Goal: Task Accomplishment & Management: Manage account settings

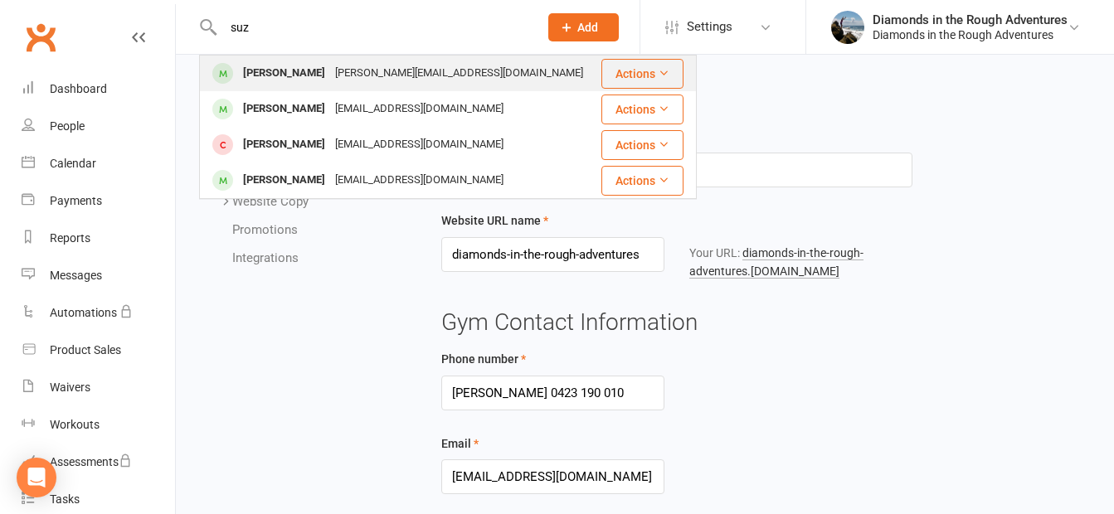
type input "suz"
click at [273, 70] on div "[PERSON_NAME]" at bounding box center [284, 73] width 92 height 24
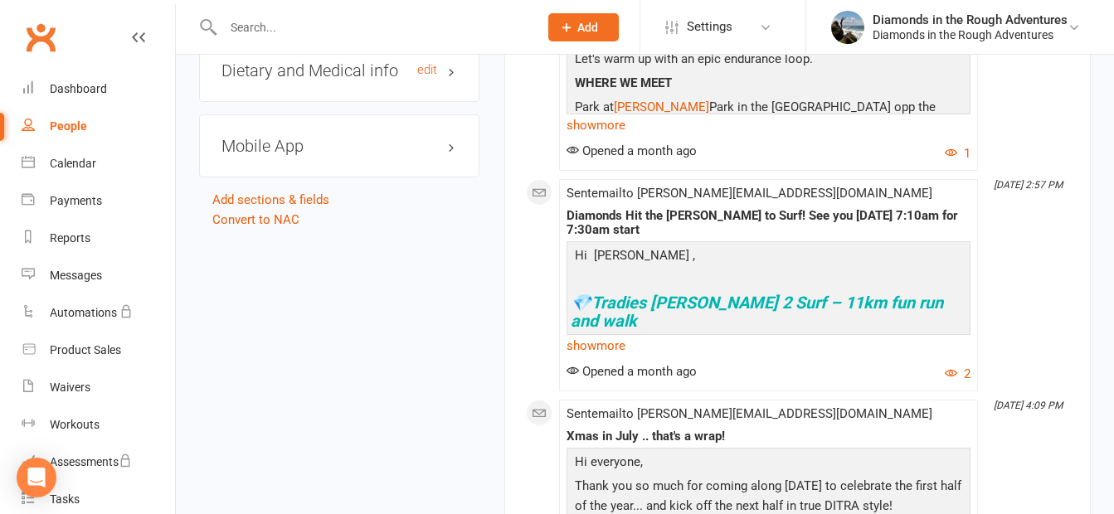
scroll to position [2405, 0]
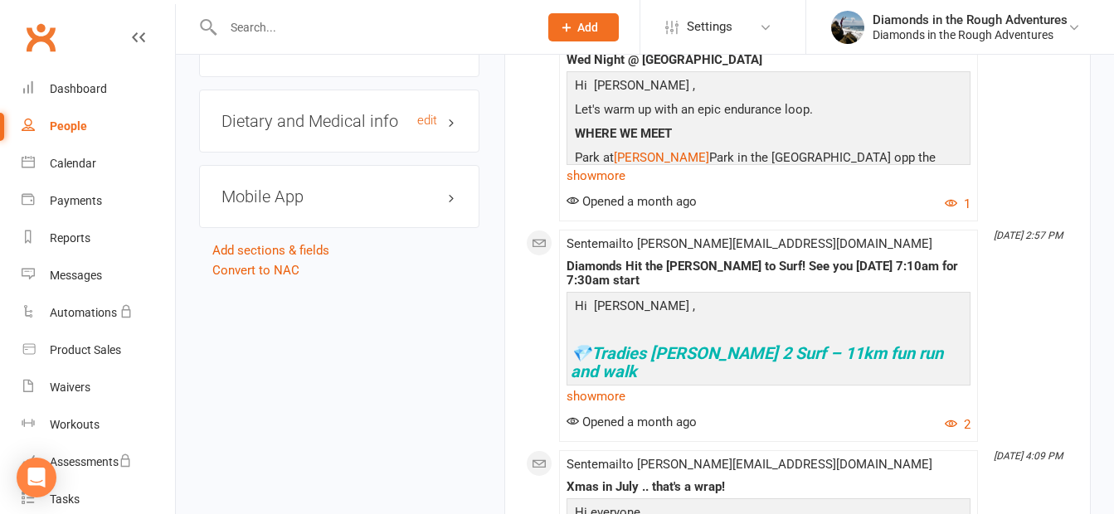
click at [351, 130] on h3 "Dietary and Medical info edit" at bounding box center [339, 121] width 236 height 18
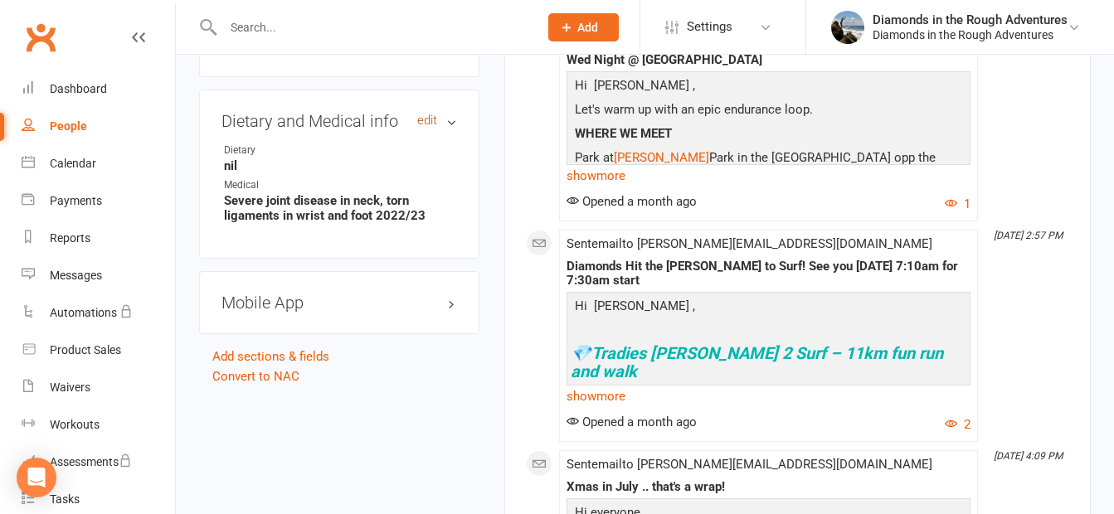
click at [427, 126] on link "edit" at bounding box center [427, 121] width 20 height 14
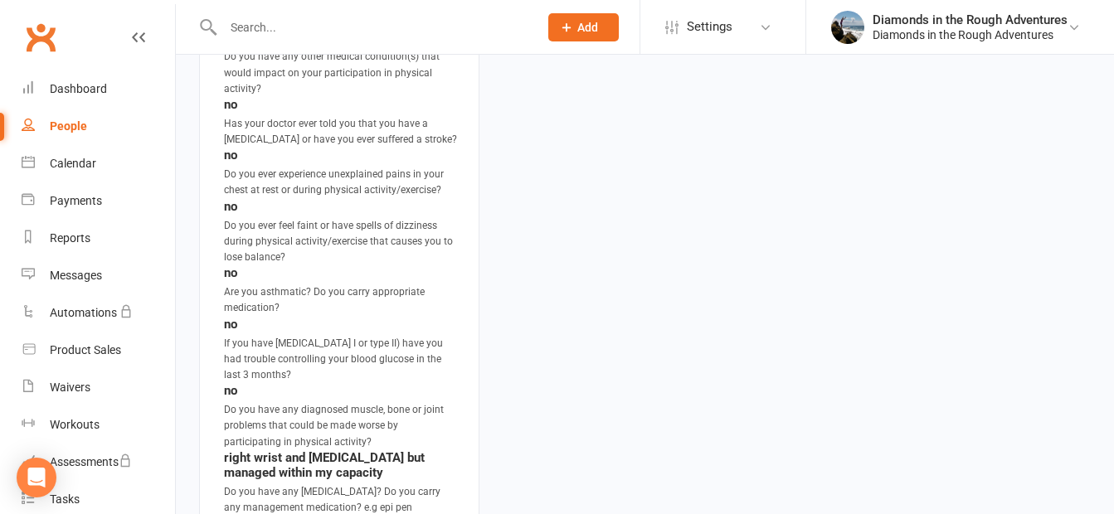
scroll to position [1552, 0]
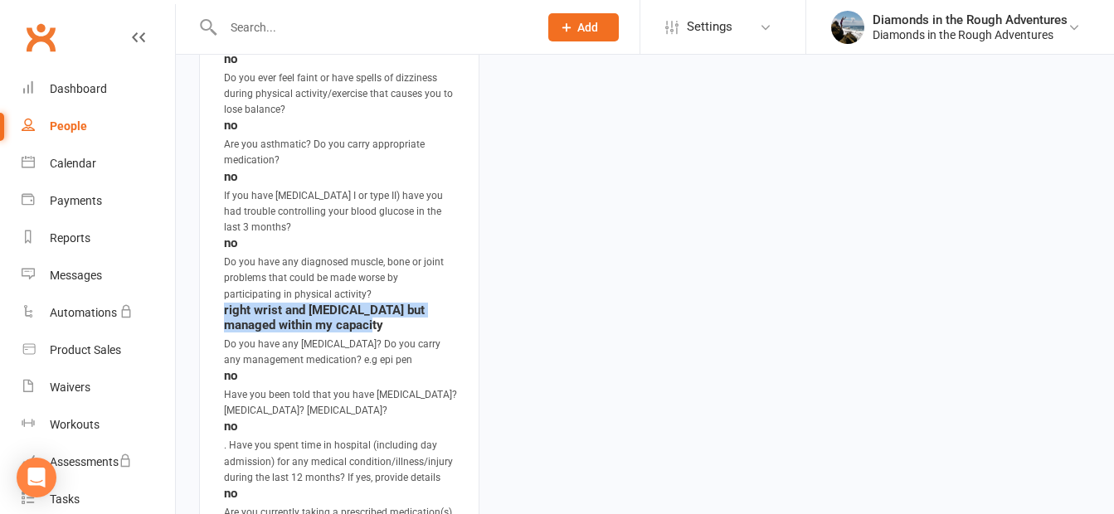
drag, startPoint x: 300, startPoint y: 327, endPoint x: 223, endPoint y: 318, distance: 77.7
click at [223, 318] on li "Do you have any diagnosed muscle, bone or joint problems that could be made wor…" at bounding box center [339, 294] width 236 height 78
drag, startPoint x: 223, startPoint y: 318, endPoint x: 267, endPoint y: 318, distance: 44.0
copy strong "right wrist and [MEDICAL_DATA] but managed within my capacit"
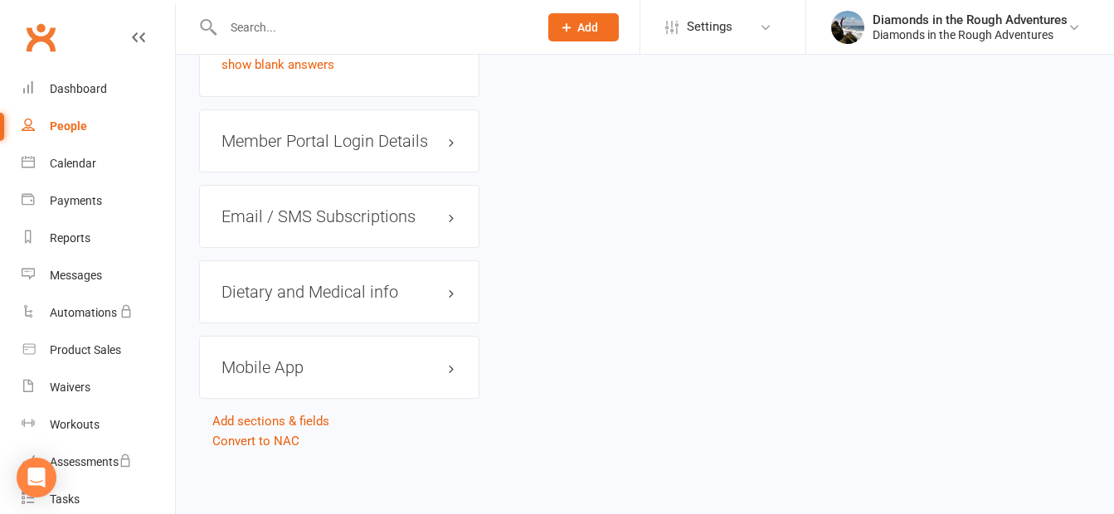
scroll to position [2241, 0]
click at [417, 286] on link "edit" at bounding box center [427, 289] width 20 height 14
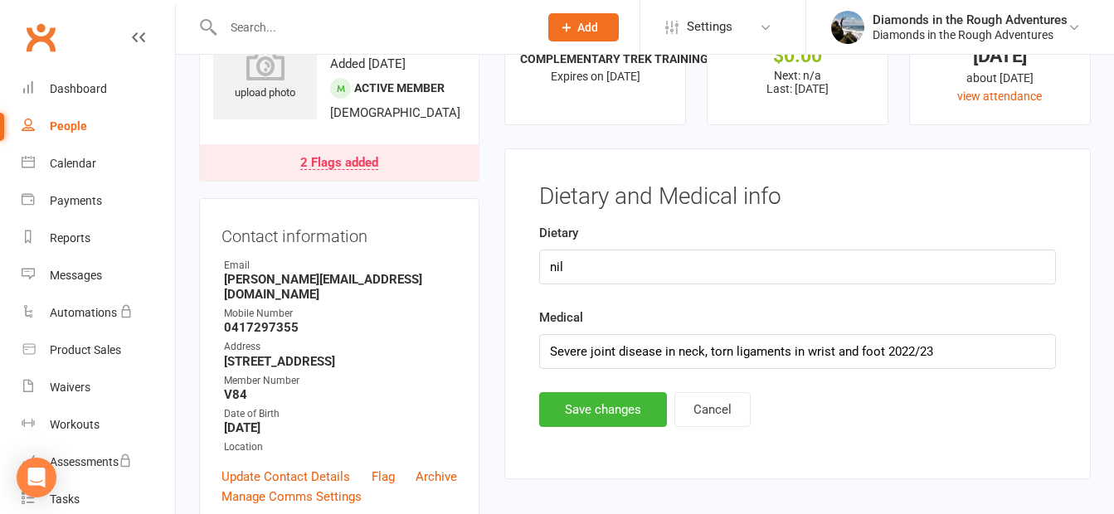
scroll to position [36, 0]
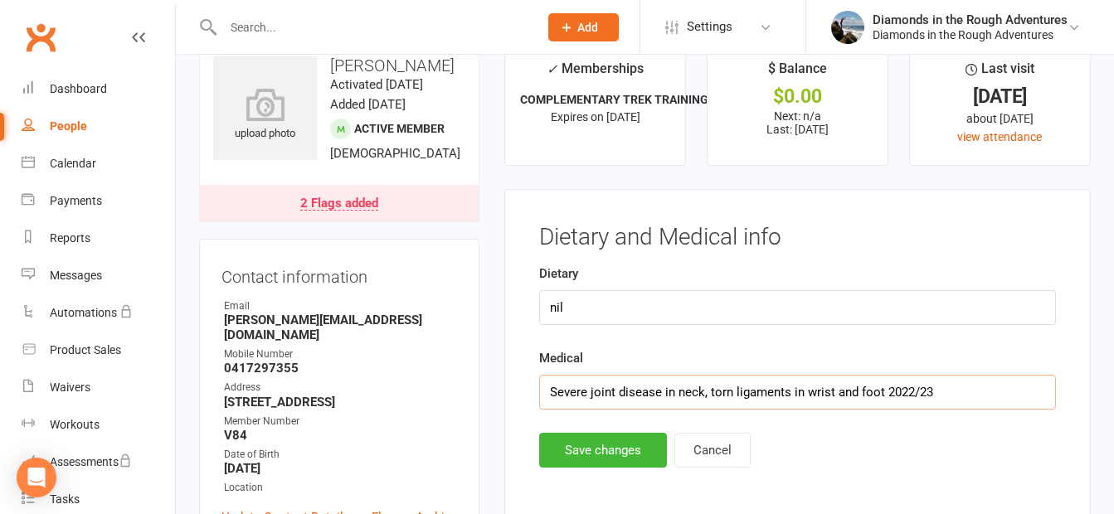
drag, startPoint x: 899, startPoint y: 391, endPoint x: 531, endPoint y: 386, distance: 368.3
click at [530, 386] on main "Dietary and Medical info Dietary nil Medical Severe joint disease in neck, torn…" at bounding box center [797, 346] width 543 height 243
paste input "right wrist and [MEDICAL_DATA] but managed within my capacit"
type input "right wrist and [MEDICAL_DATA] but managed within my capacity"
click at [589, 444] on button "Save changes" at bounding box center [603, 450] width 128 height 35
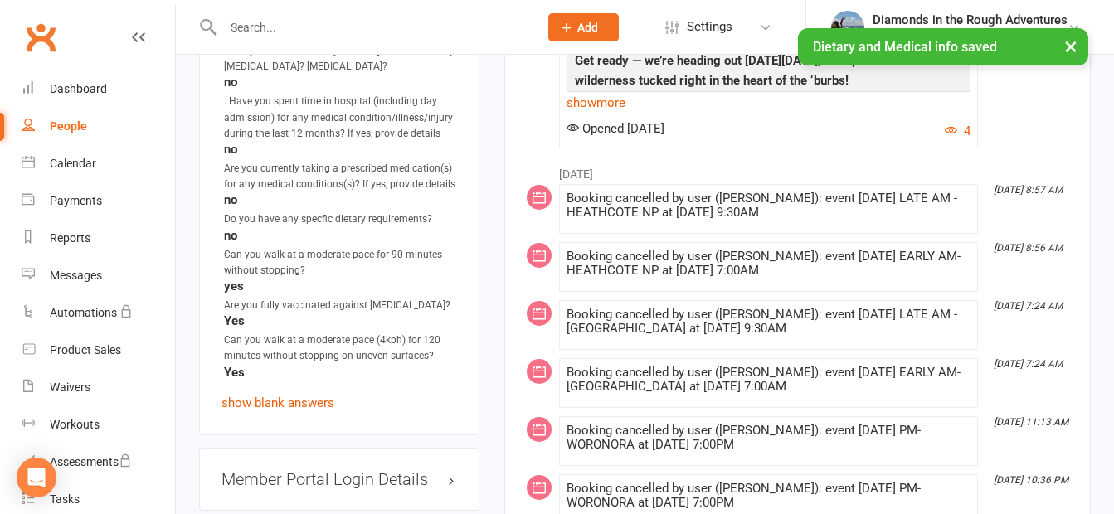
scroll to position [2026, 0]
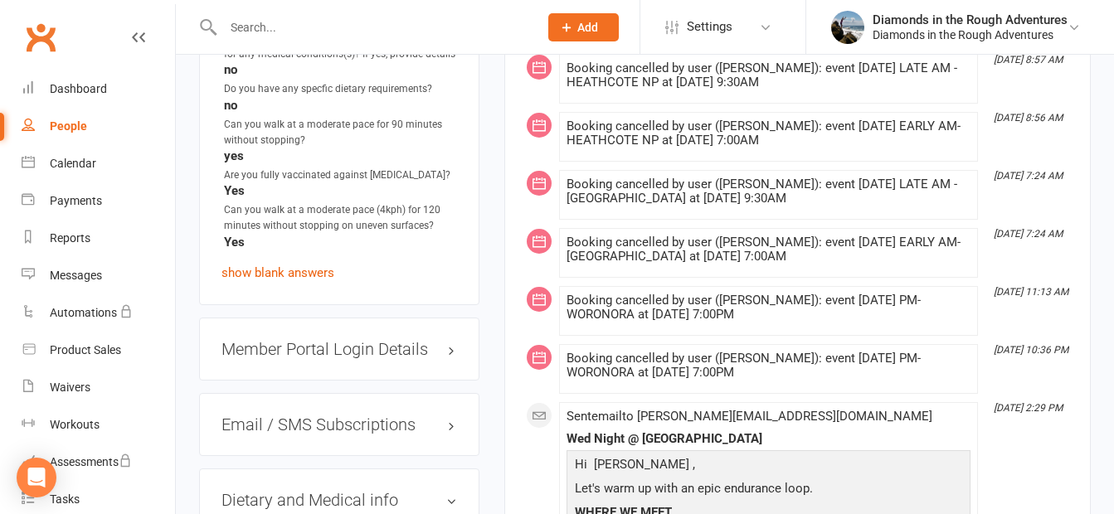
click at [274, 23] on input "text" at bounding box center [372, 27] width 309 height 23
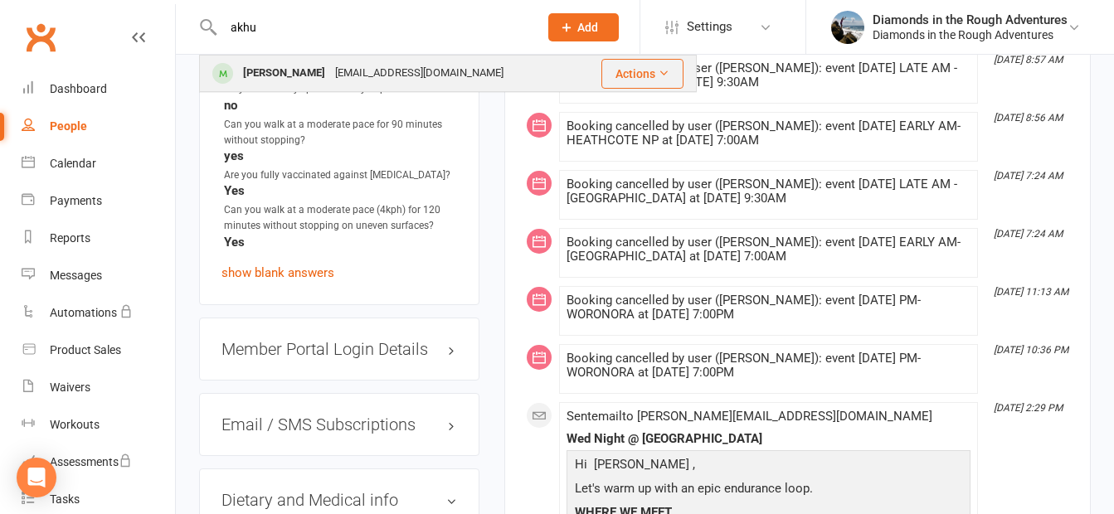
type input "akhu"
click at [286, 77] on div "[PERSON_NAME]" at bounding box center [284, 73] width 92 height 24
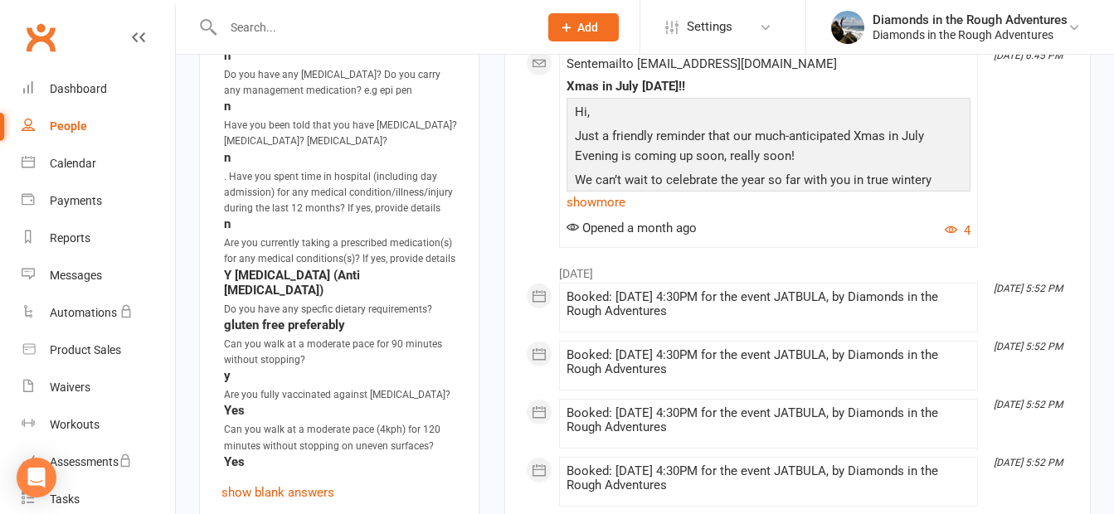
scroll to position [1908, 0]
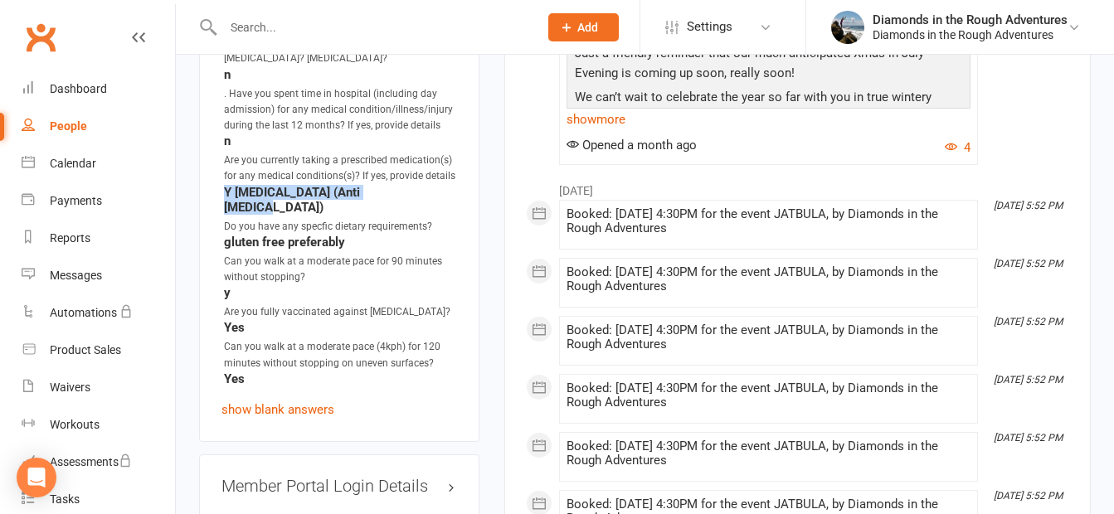
drag, startPoint x: 398, startPoint y: 255, endPoint x: 212, endPoint y: 261, distance: 185.9
drag, startPoint x: 212, startPoint y: 261, endPoint x: 436, endPoint y: 259, distance: 223.9
drag, startPoint x: 298, startPoint y: 259, endPoint x: 226, endPoint y: 260, distance: 71.3
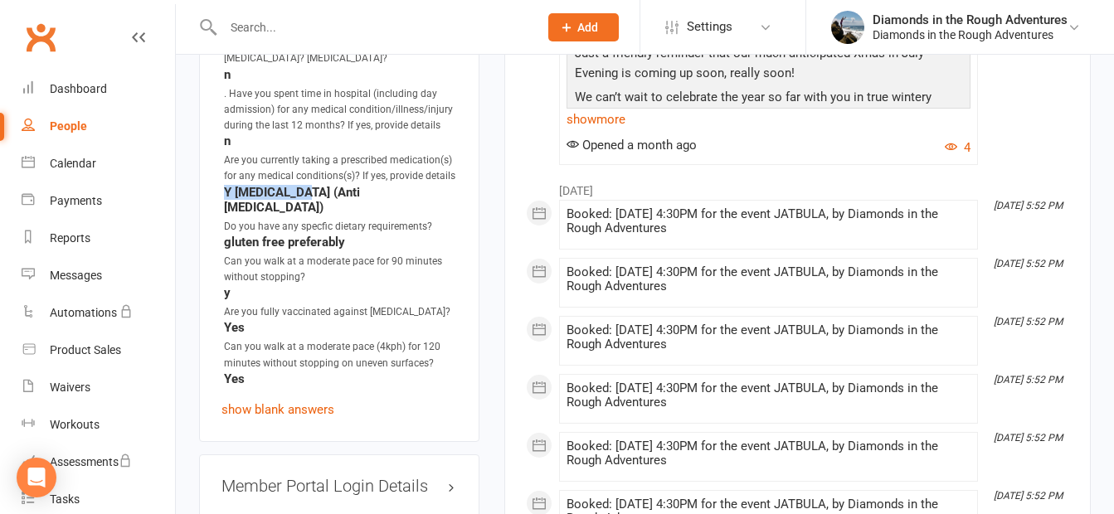
click at [226, 215] on strong "Y [MEDICAL_DATA] (Anti [MEDICAL_DATA])" at bounding box center [340, 200] width 233 height 30
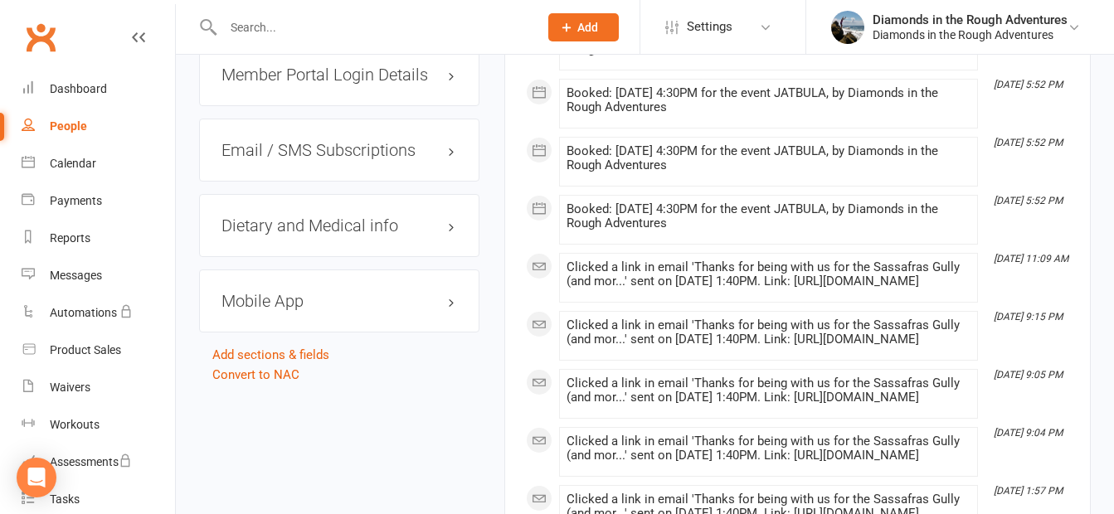
scroll to position [2322, 0]
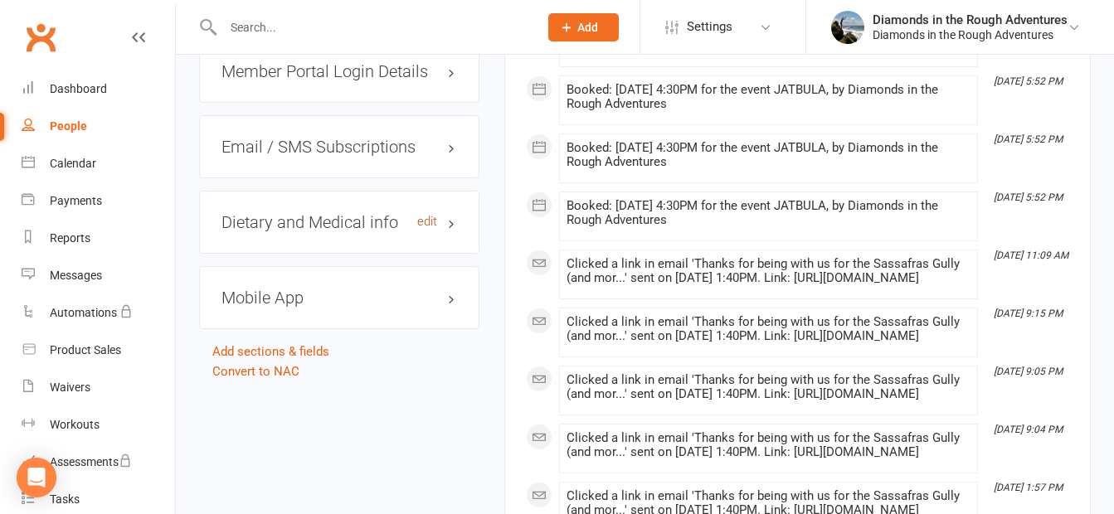
click at [422, 229] on link "edit" at bounding box center [427, 222] width 20 height 14
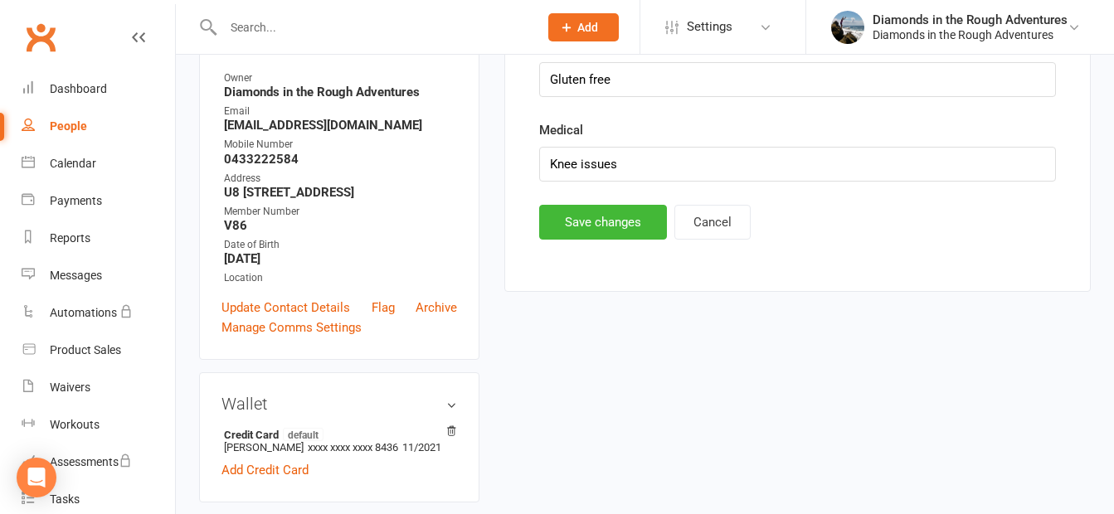
scroll to position [142, 0]
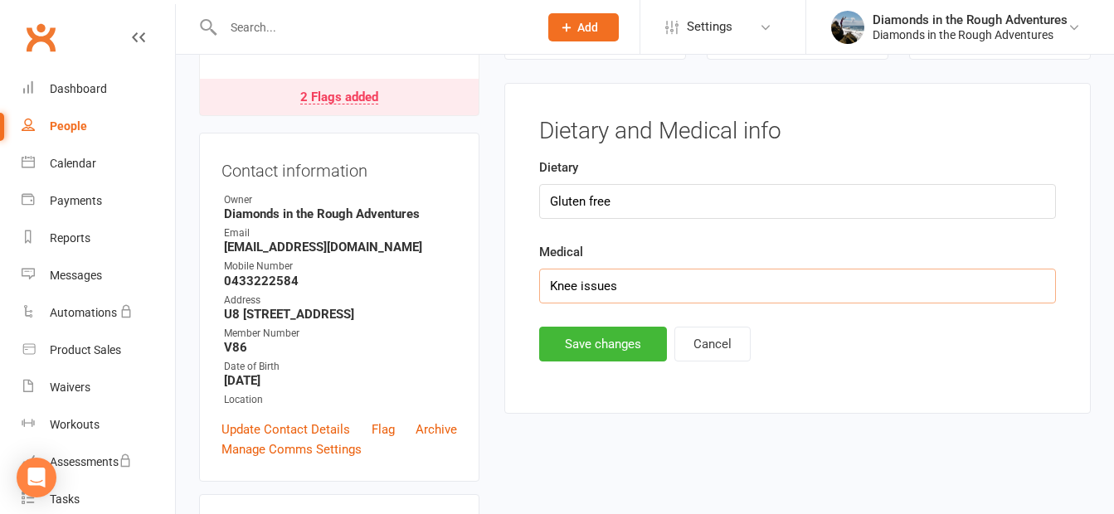
drag, startPoint x: 567, startPoint y: 287, endPoint x: 523, endPoint y: 287, distance: 44.8
click at [521, 287] on div "Dietary and Medical info Dietary Gluten free Medical Knee issues Save changes C…" at bounding box center [797, 248] width 586 height 331
paste input "Y [MEDICAL_DATA]"
click at [578, 283] on input "on Y [MEDICAL_DATA]" at bounding box center [797, 286] width 517 height 35
type input "on [MEDICAL_DATA]"
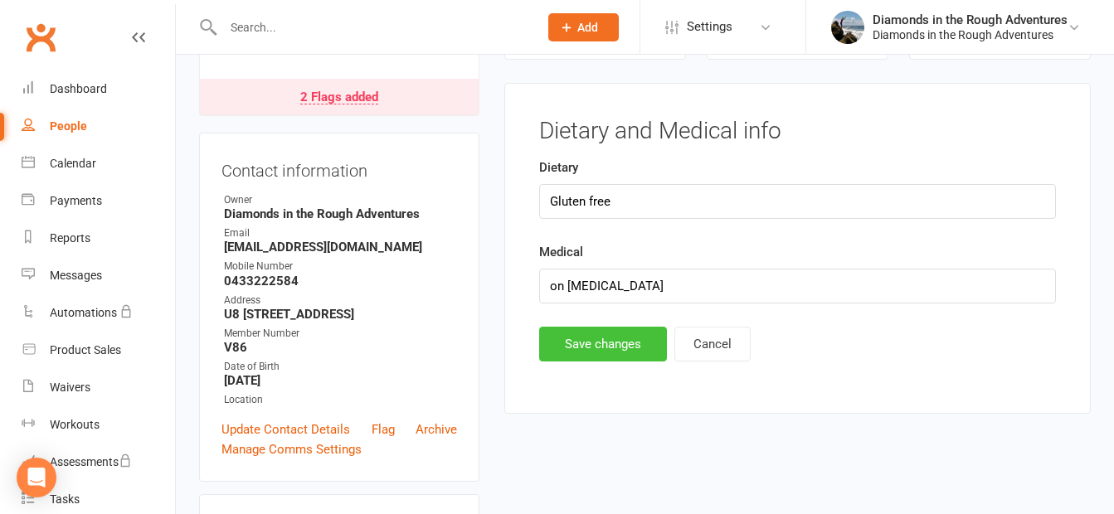
click at [591, 348] on button "Save changes" at bounding box center [603, 344] width 128 height 35
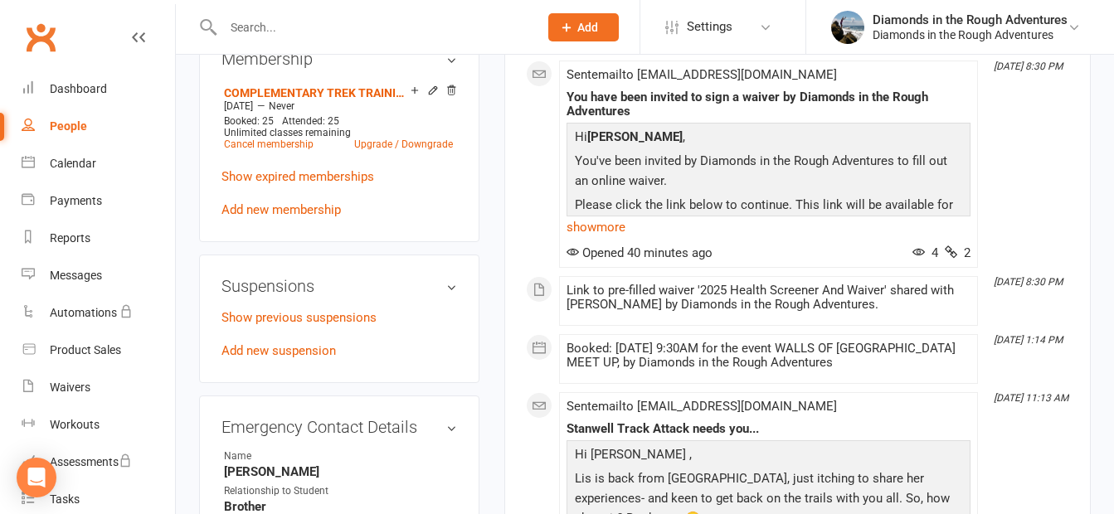
scroll to position [722, 0]
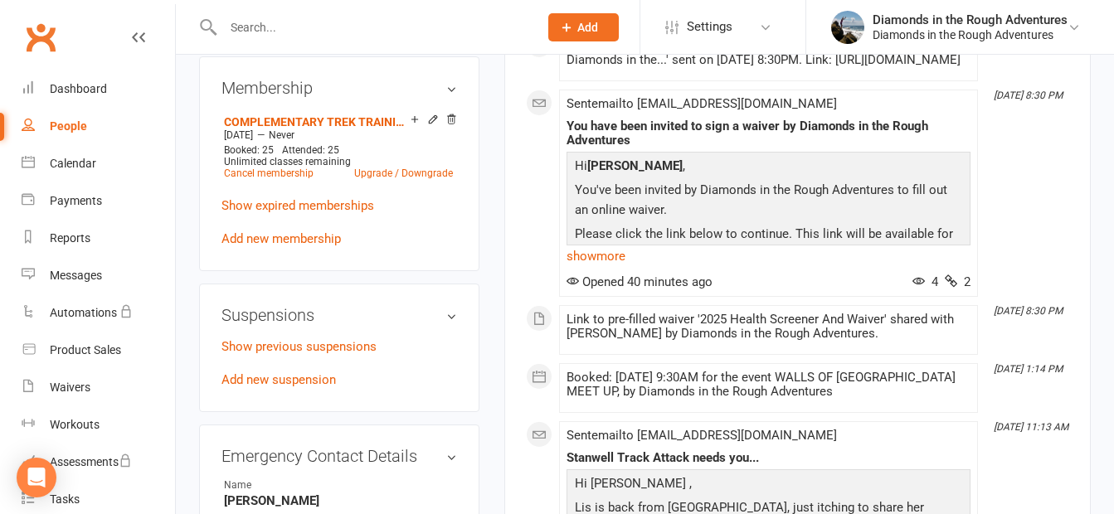
click at [64, 131] on div "People" at bounding box center [68, 125] width 37 height 13
select select "100"
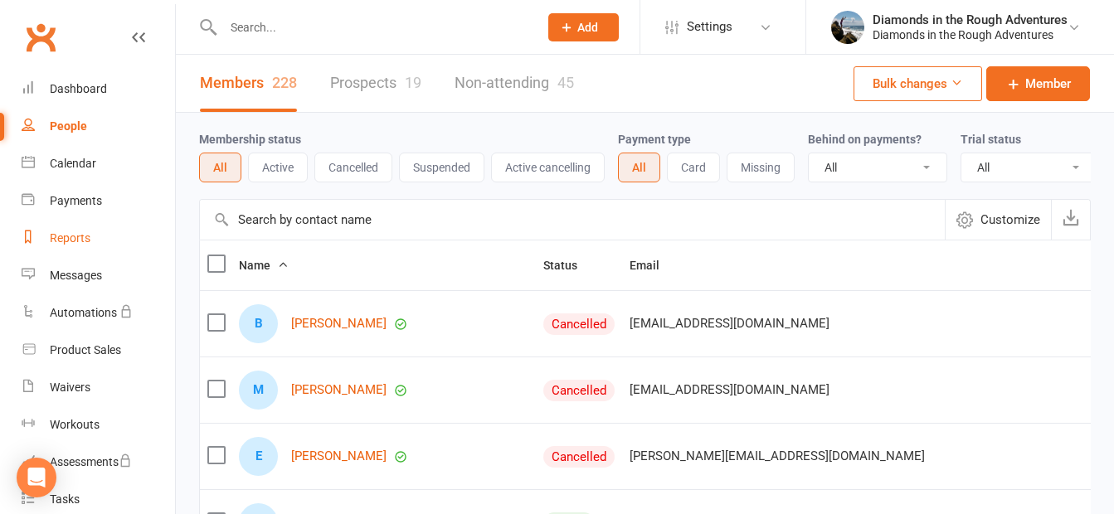
click at [70, 241] on div "Reports" at bounding box center [70, 237] width 41 height 13
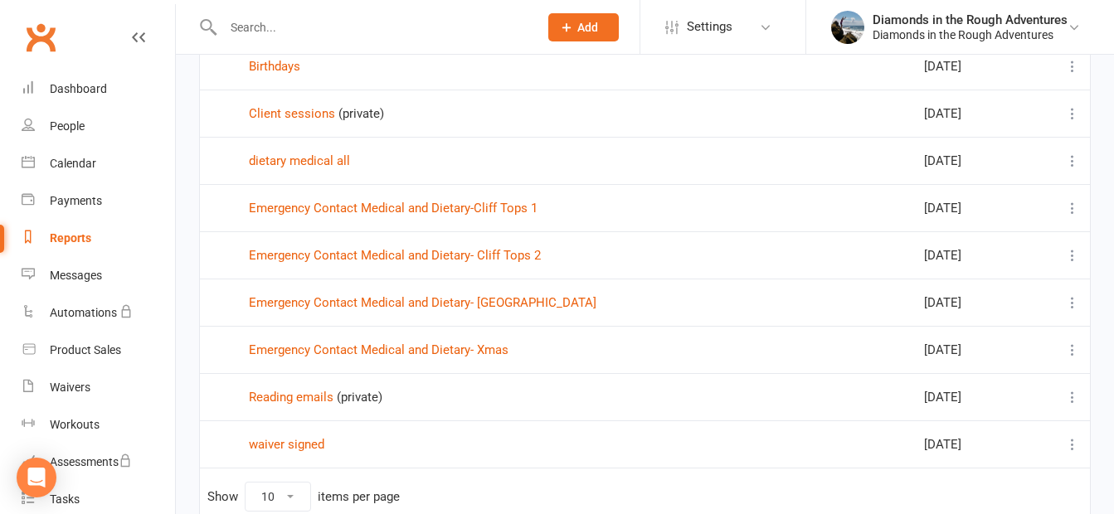
scroll to position [249, 0]
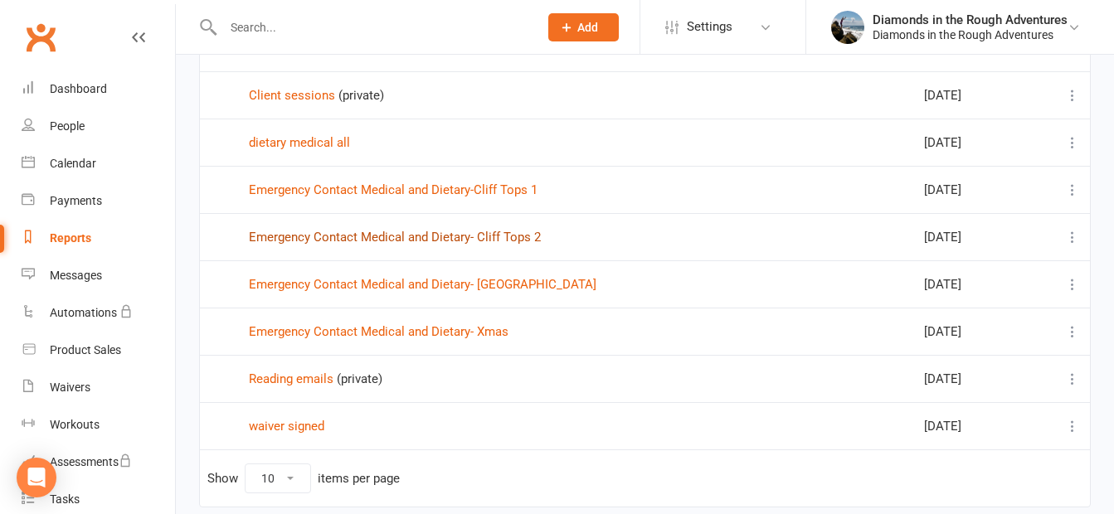
click at [503, 238] on link "Emergency Contact Medical and Dietary- Cliff Tops 2" at bounding box center [395, 237] width 292 height 15
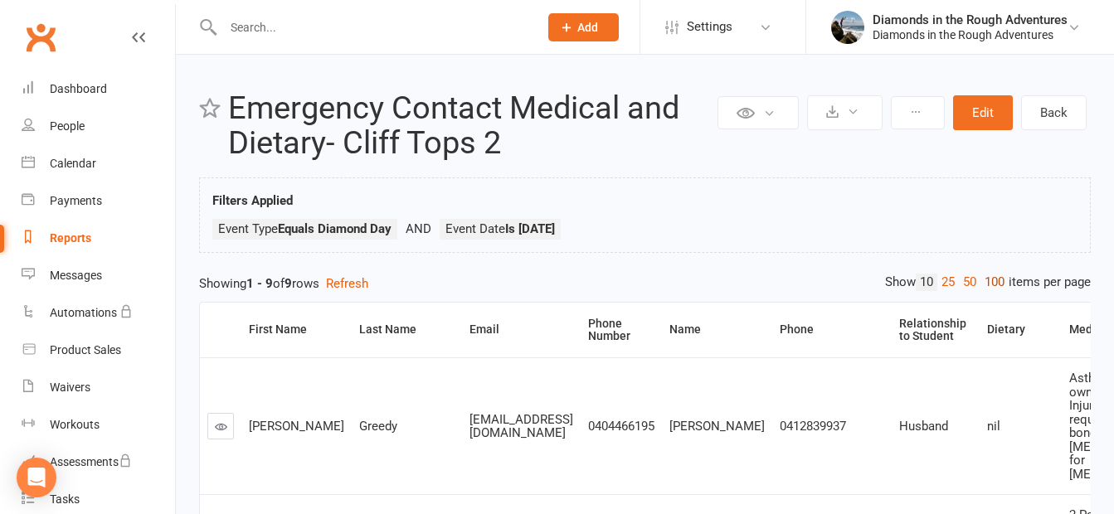
click at [986, 275] on link "100" at bounding box center [994, 282] width 28 height 17
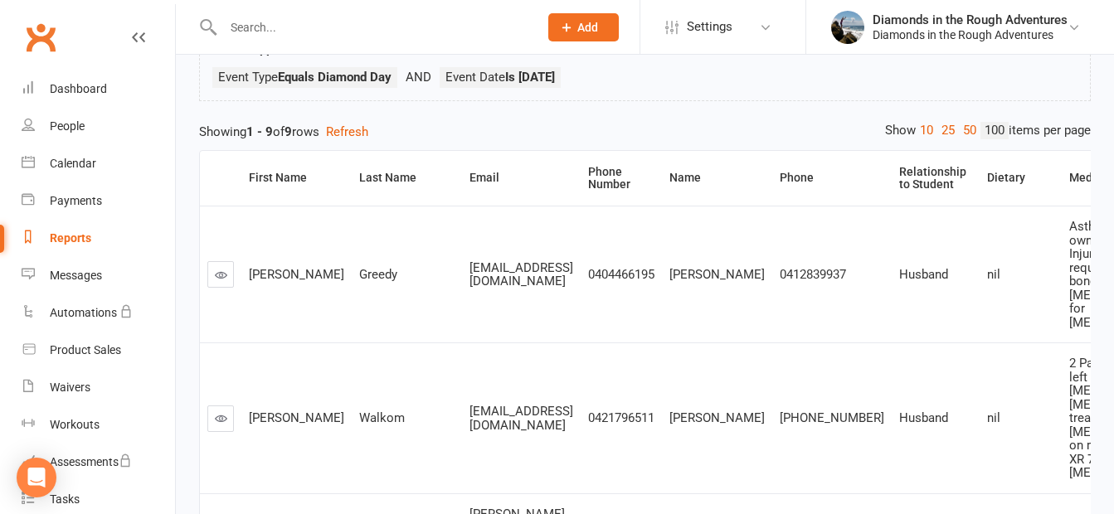
scroll to position [146, 0]
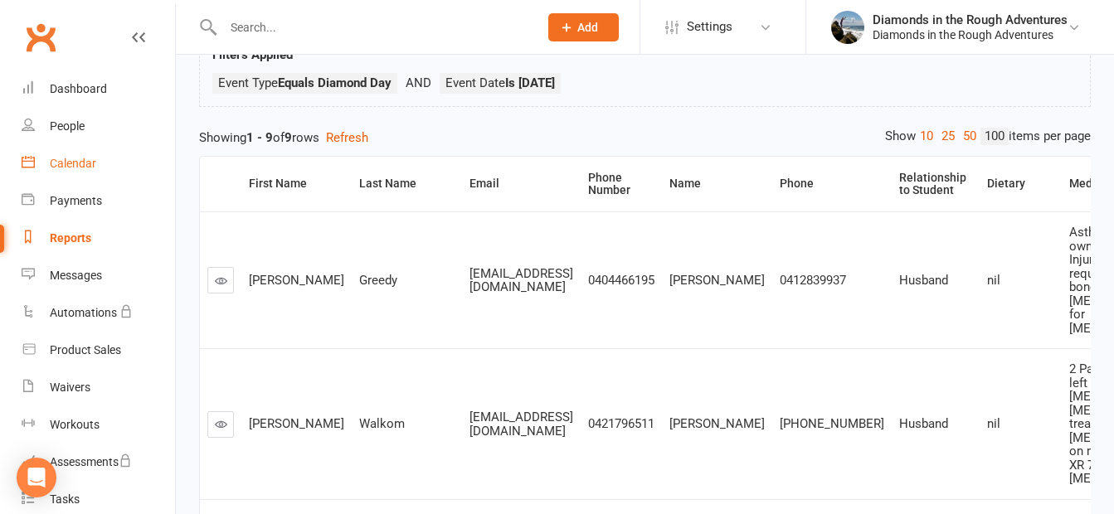
click at [64, 163] on div "Calendar" at bounding box center [73, 163] width 46 height 13
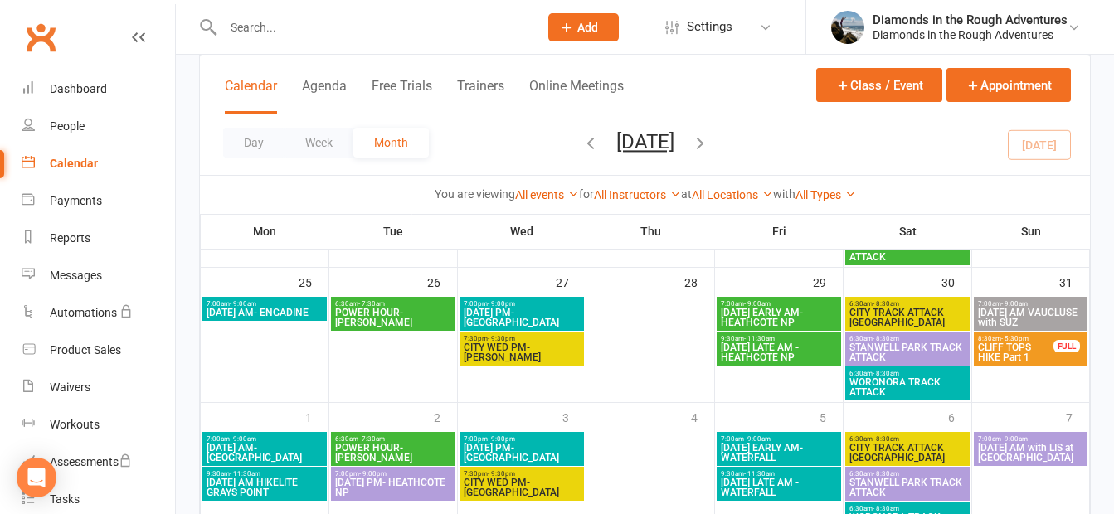
scroll to position [664, 0]
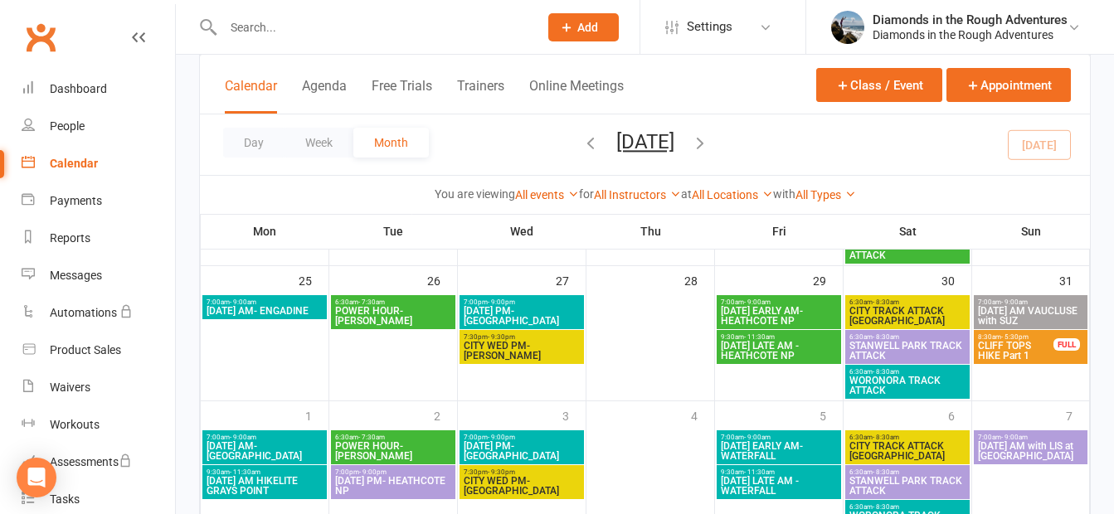
click at [1029, 349] on span "CLIFF TOPS HIKE Part 1" at bounding box center [1015, 351] width 77 height 20
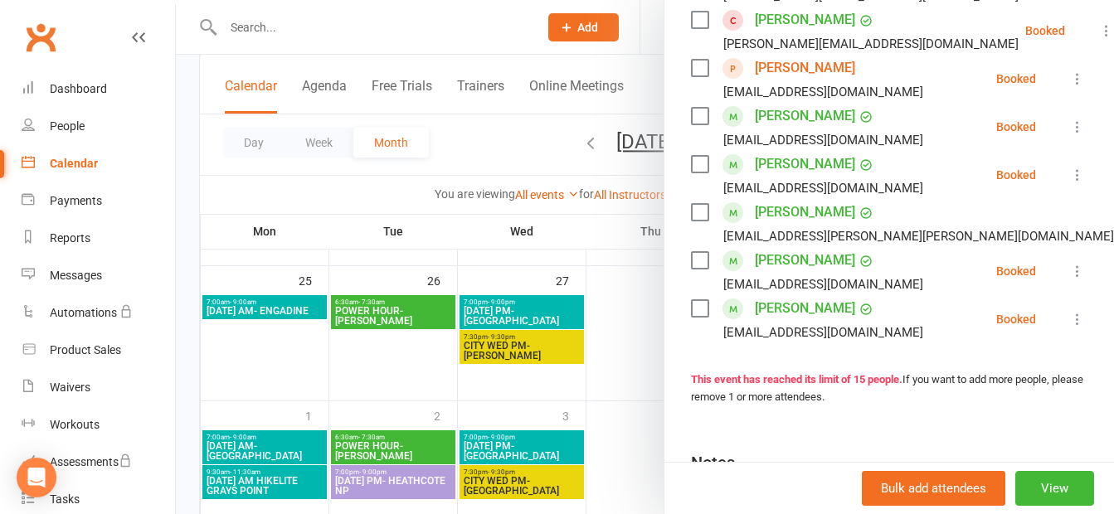
scroll to position [746, 0]
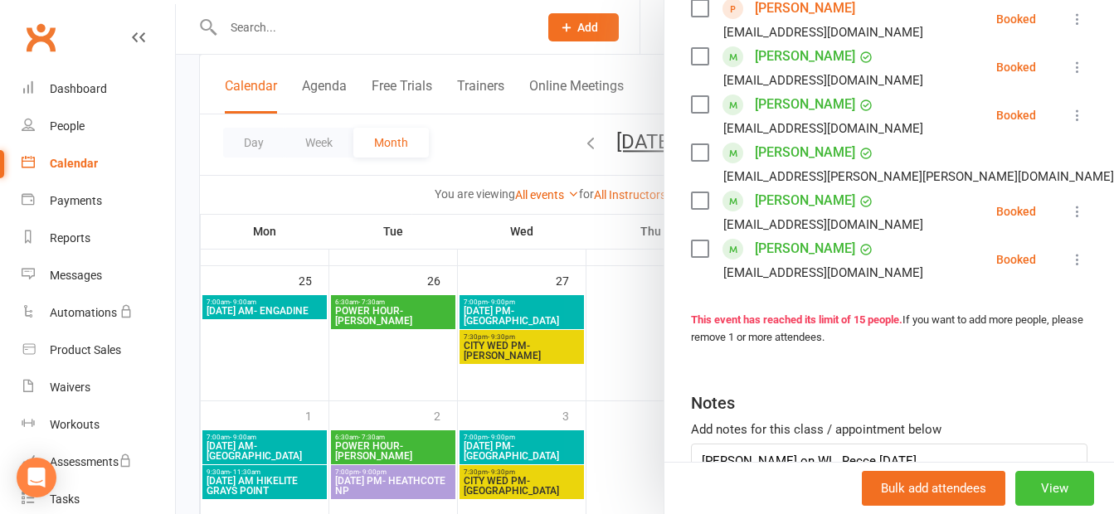
click at [1027, 484] on button "View" at bounding box center [1054, 488] width 79 height 35
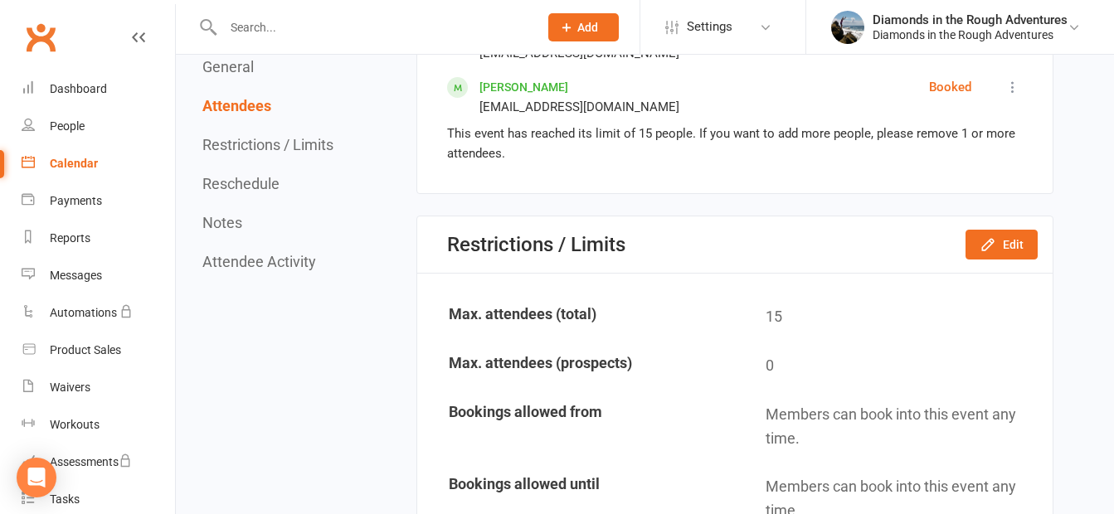
scroll to position [1659, 0]
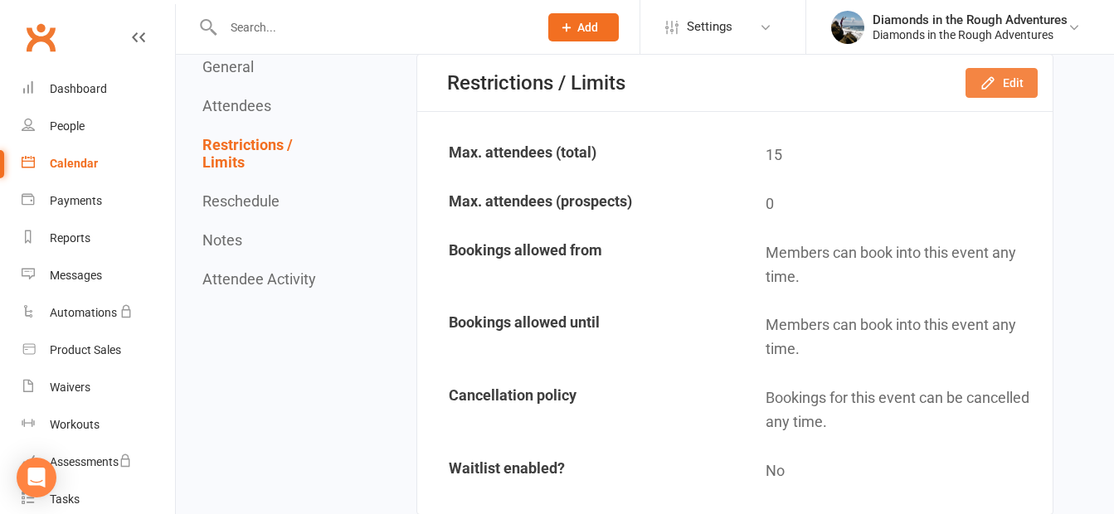
click at [1002, 91] on button "Edit" at bounding box center [1001, 83] width 72 height 30
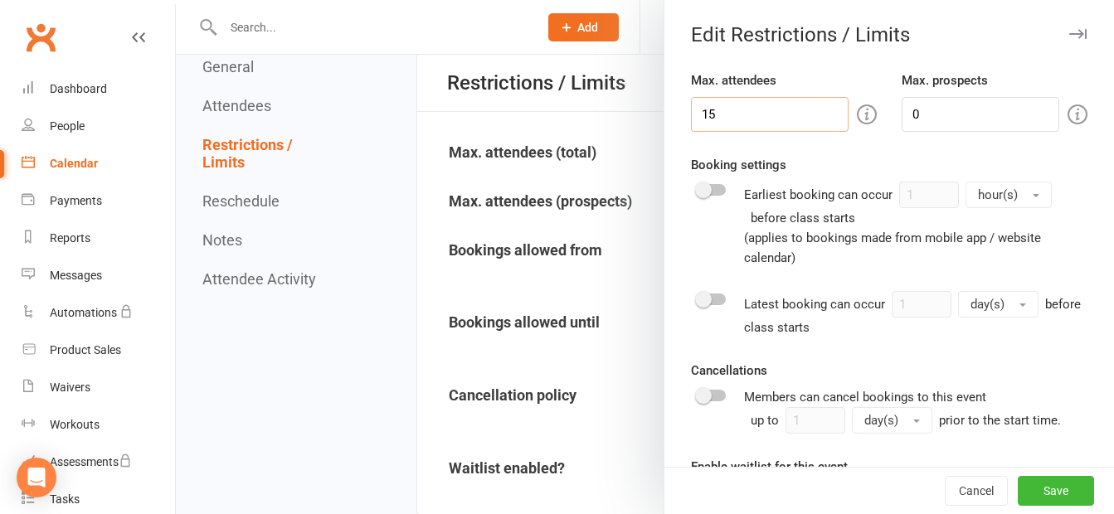
click at [719, 110] on input "15" at bounding box center [770, 114] width 158 height 35
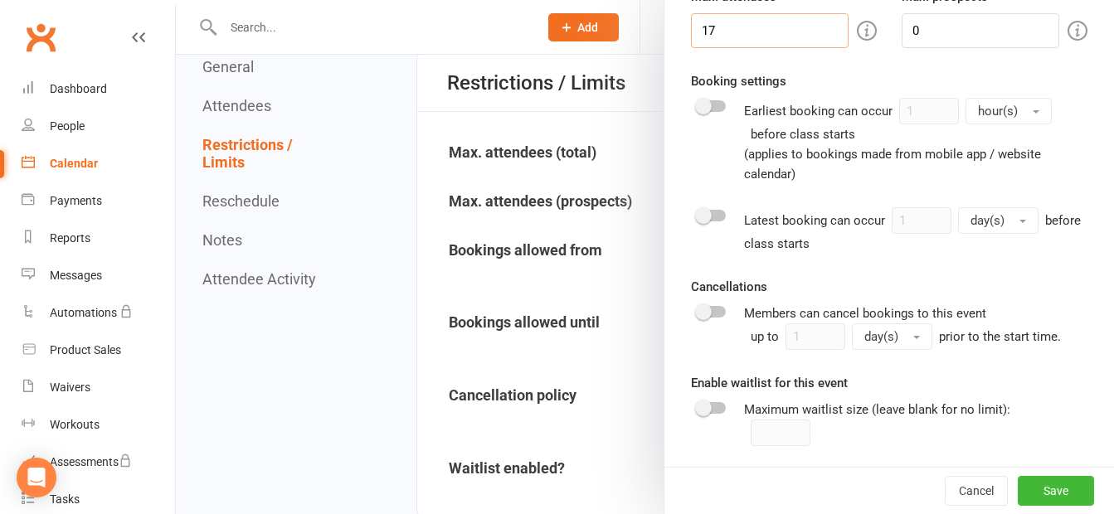
scroll to position [86, 0]
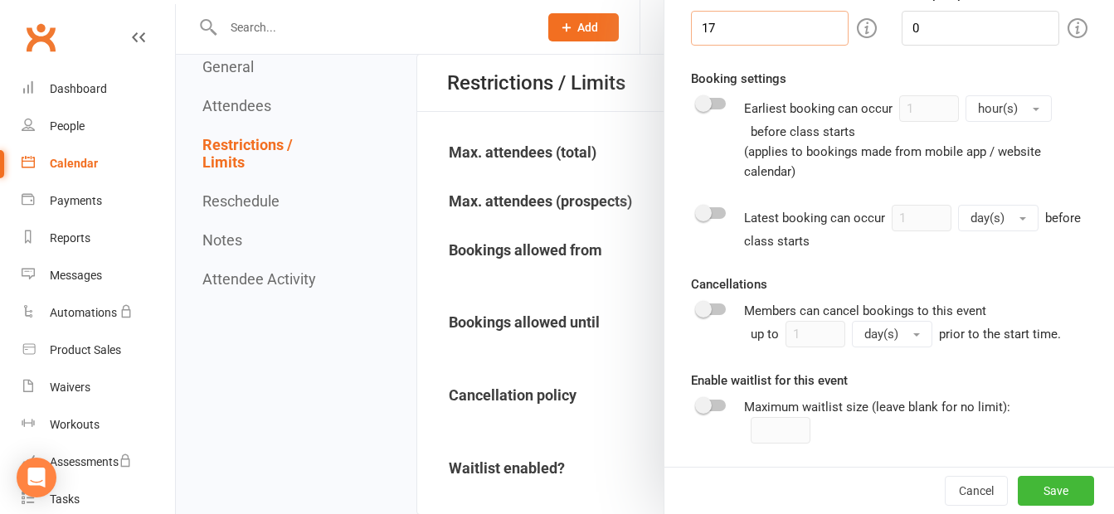
type input "17"
click at [715, 312] on div at bounding box center [712, 310] width 28 height 12
click at [698, 307] on input "checkbox" at bounding box center [698, 307] width 0 height 0
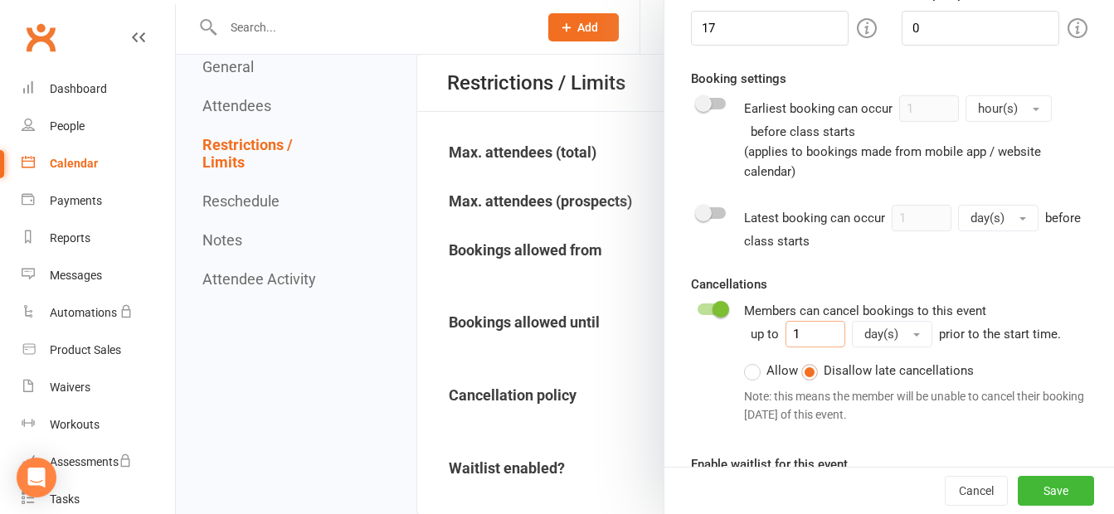
click at [805, 333] on input "1" at bounding box center [815, 334] width 60 height 27
type input "14"
click at [1033, 486] on button "Save" at bounding box center [1056, 491] width 76 height 30
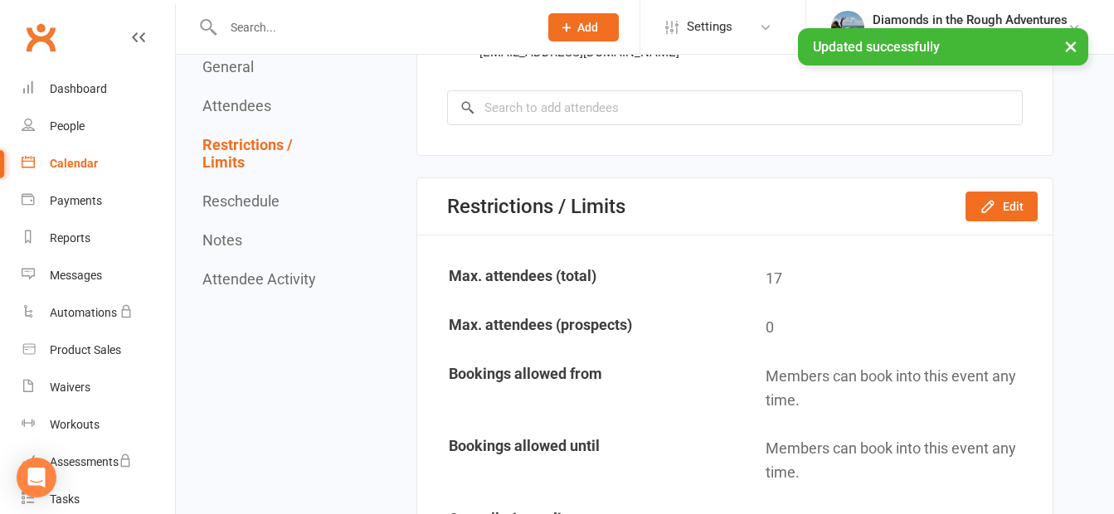
scroll to position [1576, 0]
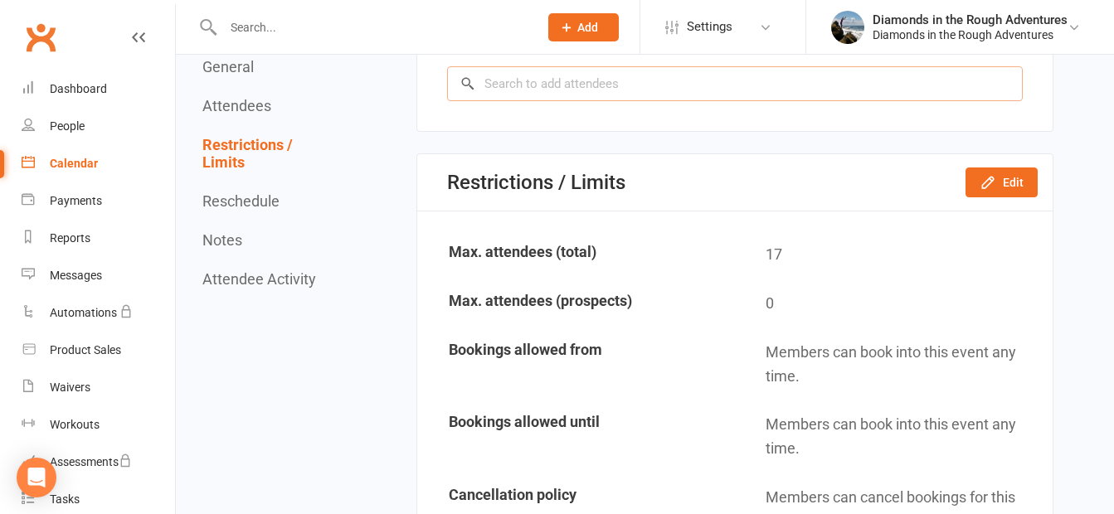
click at [520, 88] on input "search" at bounding box center [735, 83] width 576 height 35
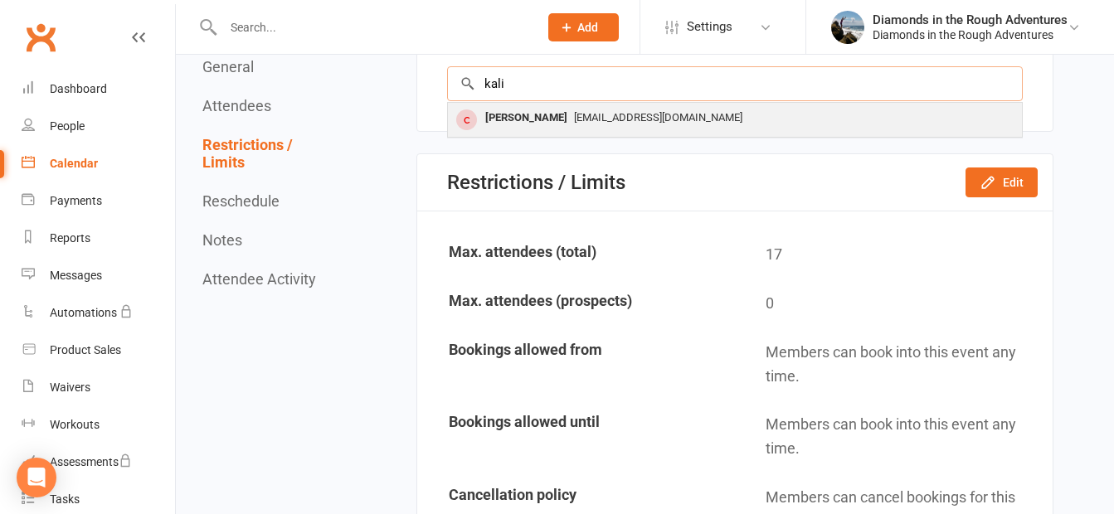
type input "kali"
click at [542, 118] on div "[PERSON_NAME]" at bounding box center [526, 118] width 95 height 24
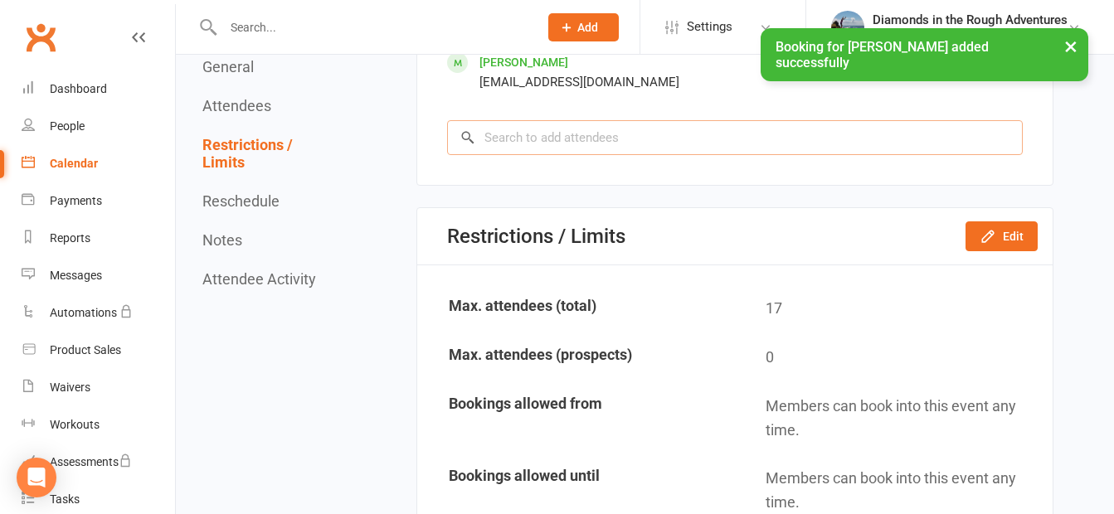
click at [518, 134] on input "search" at bounding box center [735, 137] width 576 height 35
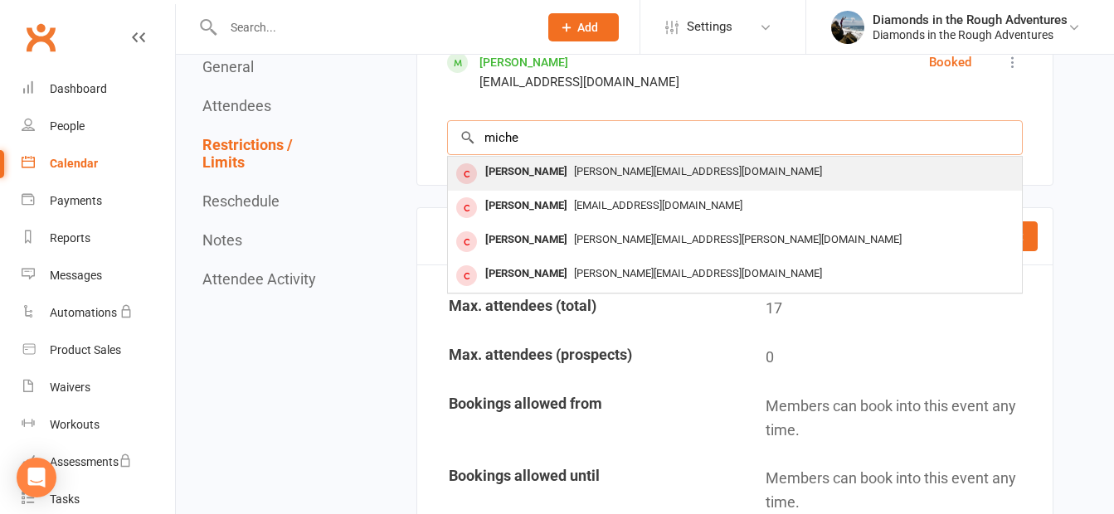
type input "miche"
click at [537, 168] on div "[PERSON_NAME]" at bounding box center [526, 172] width 95 height 24
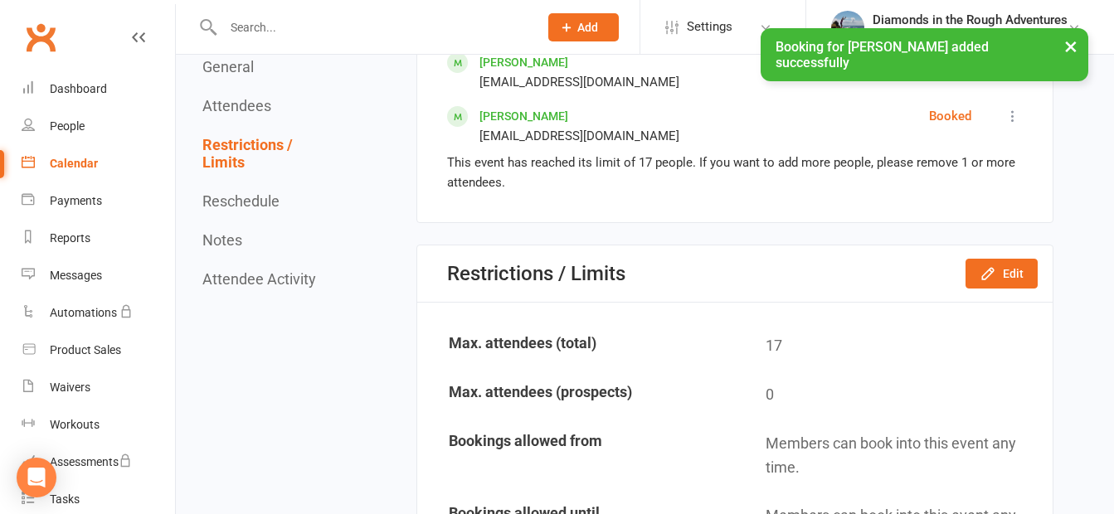
click at [80, 165] on div "Calendar" at bounding box center [74, 163] width 48 height 13
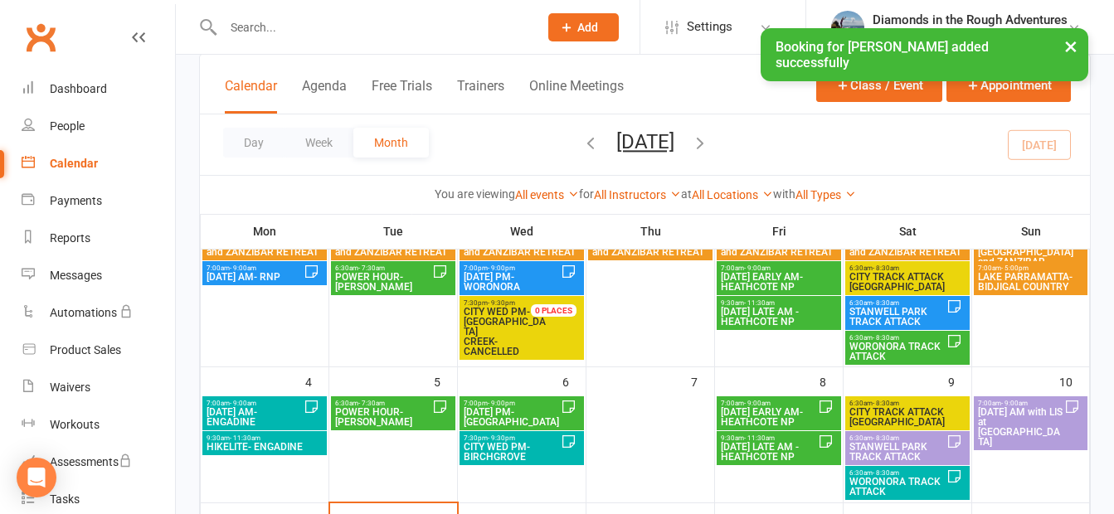
scroll to position [249, 0]
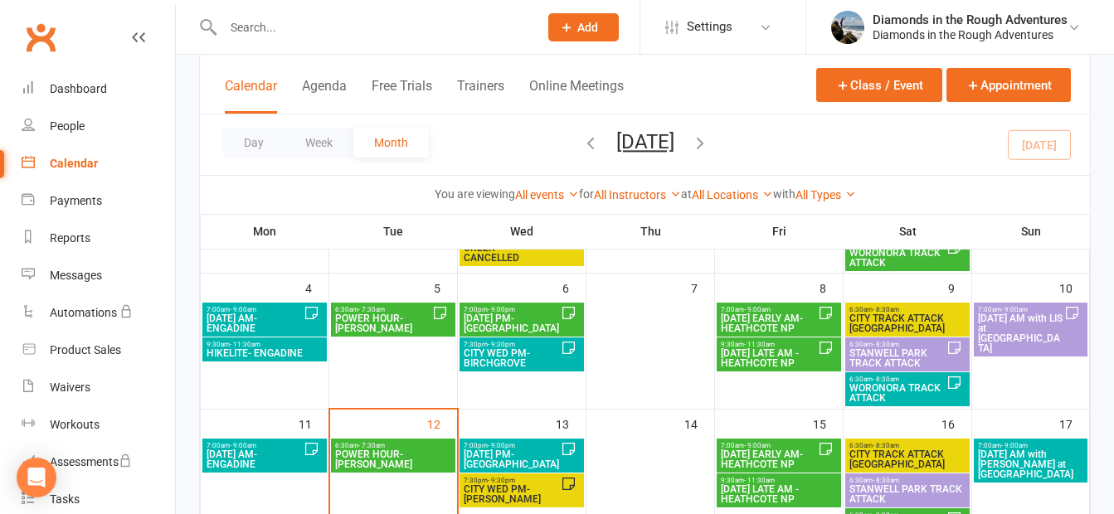
click at [709, 143] on icon "button" at bounding box center [700, 143] width 18 height 18
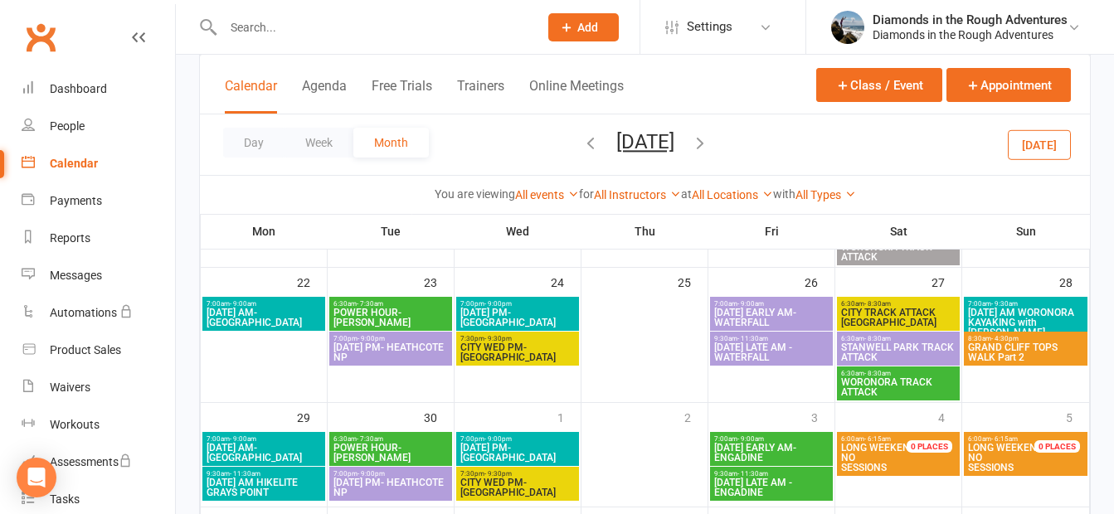
scroll to position [581, 0]
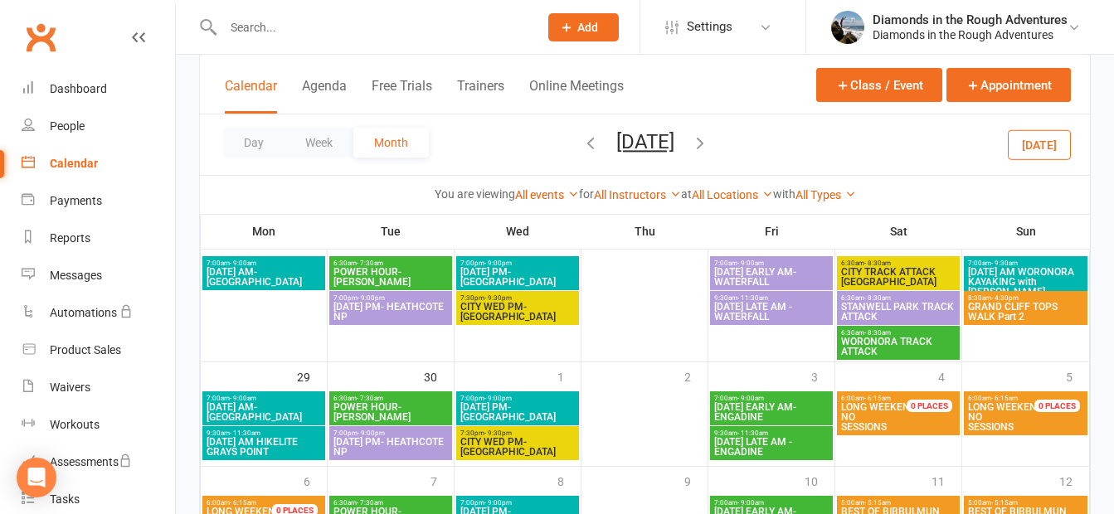
click at [1031, 316] on span "GRAND CLIFF TOPS WALK Part 2" at bounding box center [1025, 312] width 117 height 20
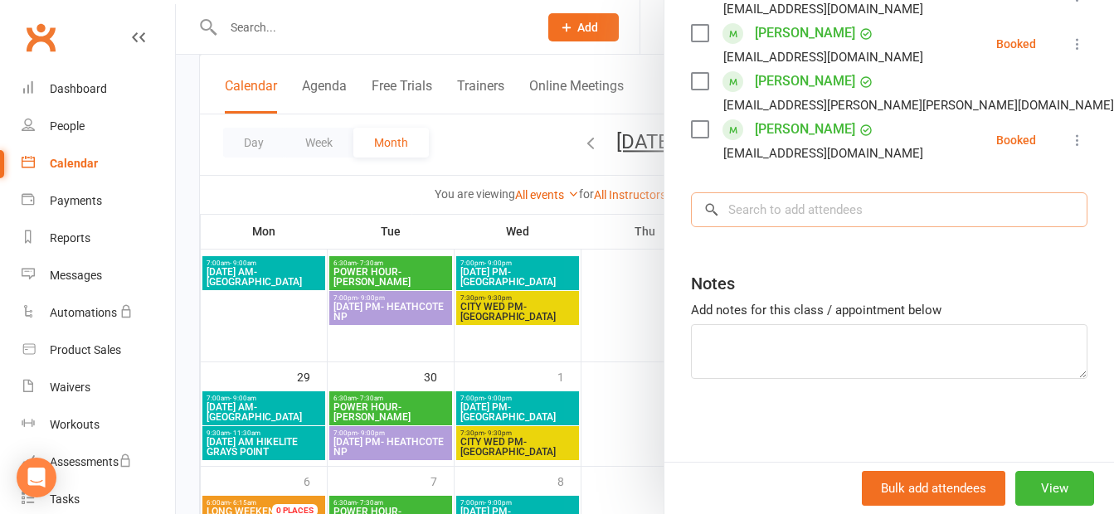
click at [746, 226] on input "search" at bounding box center [889, 209] width 396 height 35
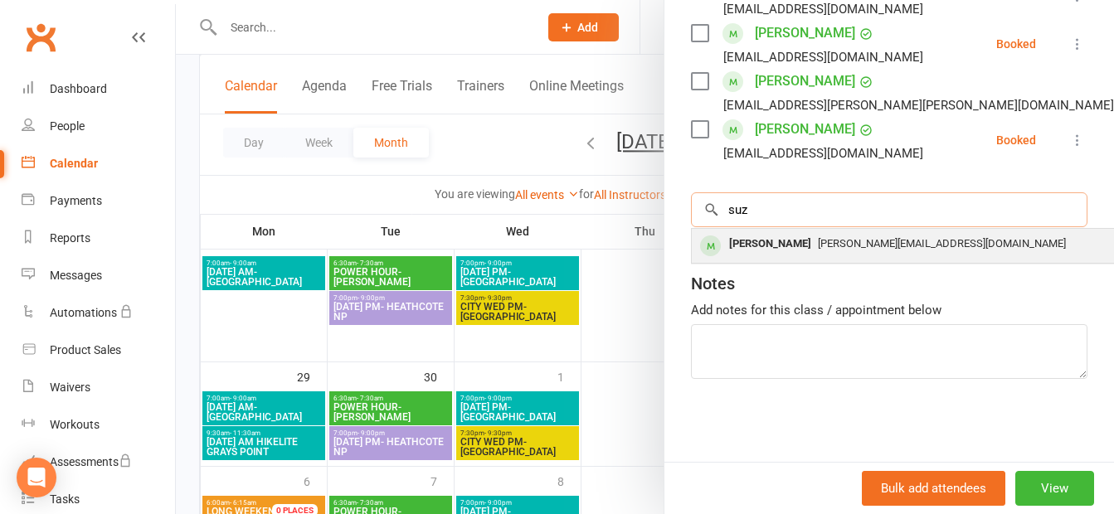
type input "suz"
click at [756, 256] on div "[PERSON_NAME]" at bounding box center [769, 244] width 95 height 24
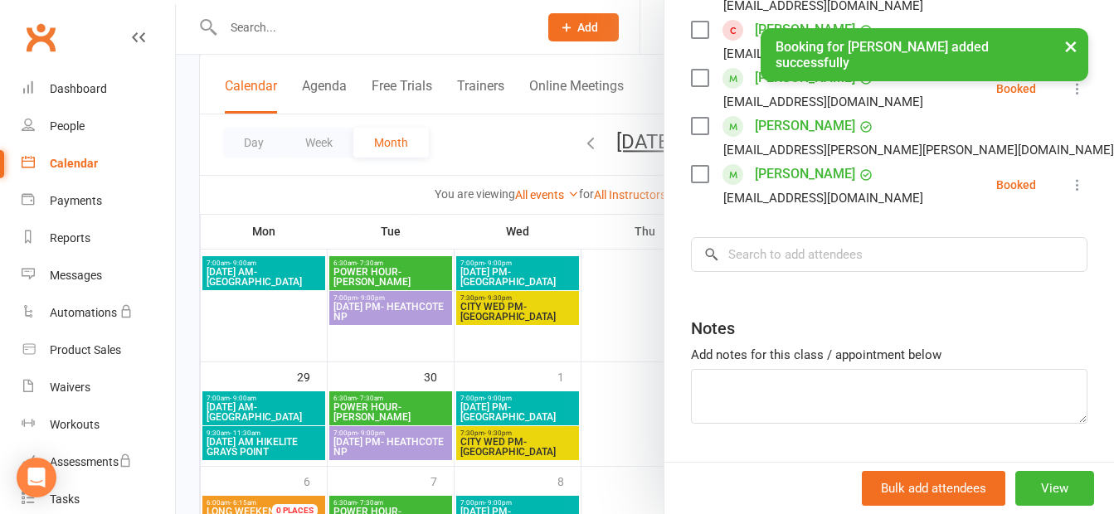
scroll to position [629, 0]
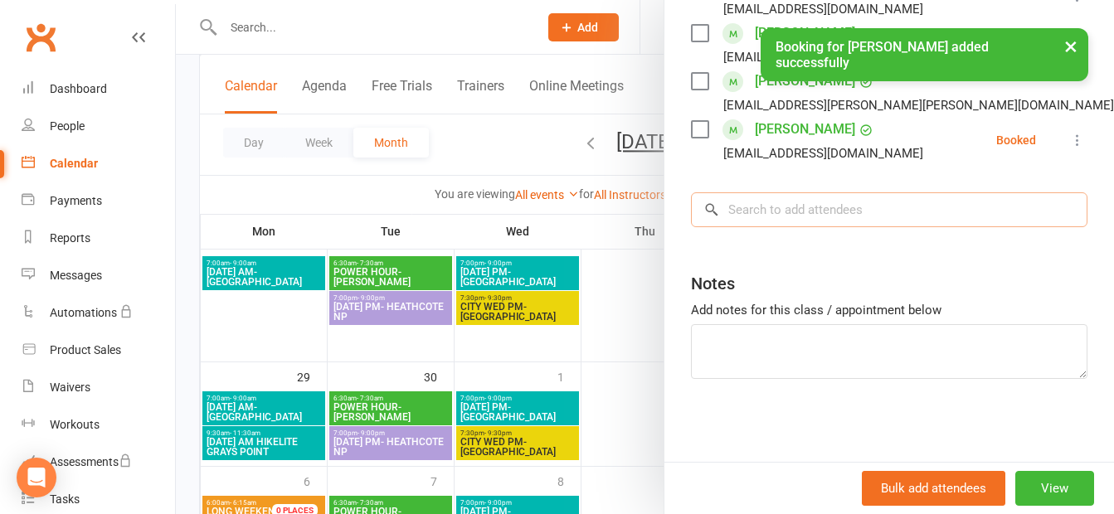
click at [741, 227] on input "search" at bounding box center [889, 209] width 396 height 35
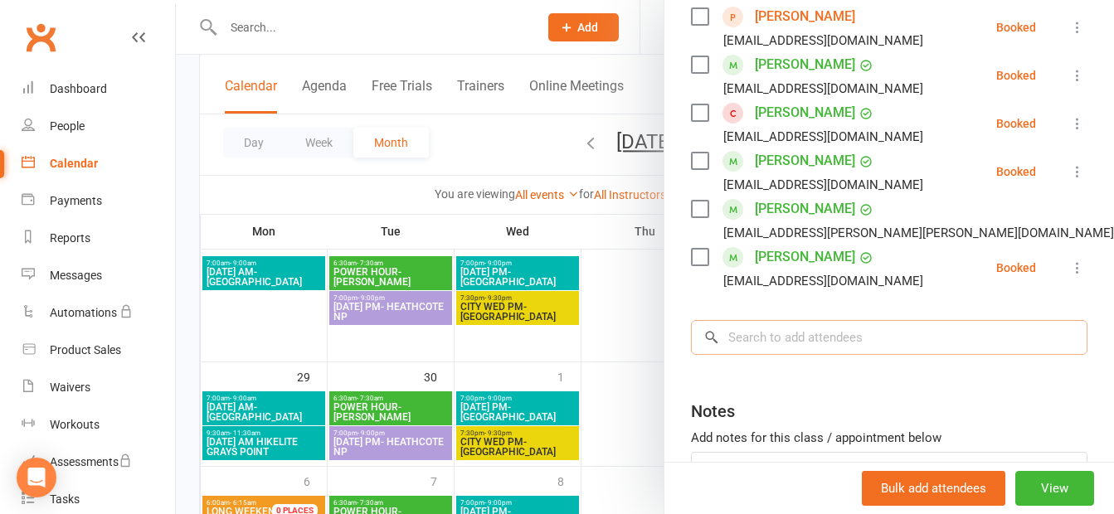
scroll to position [647, 0]
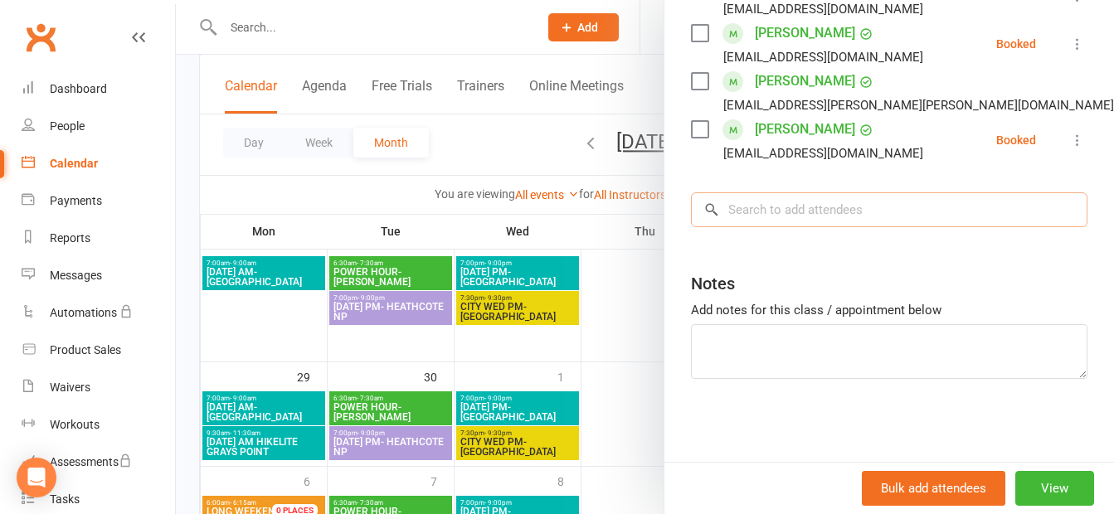
click at [762, 209] on input "search" at bounding box center [889, 209] width 396 height 35
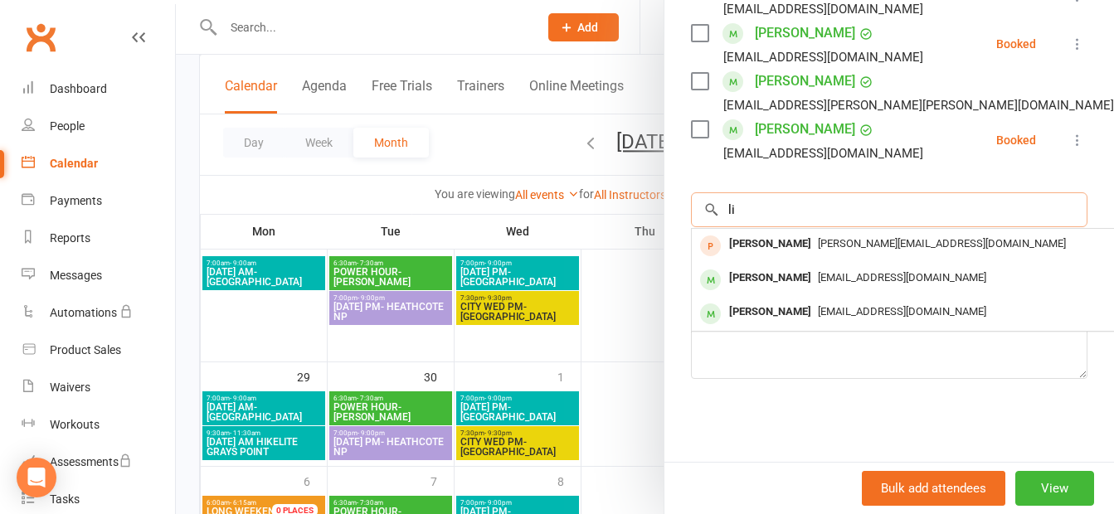
type input "l"
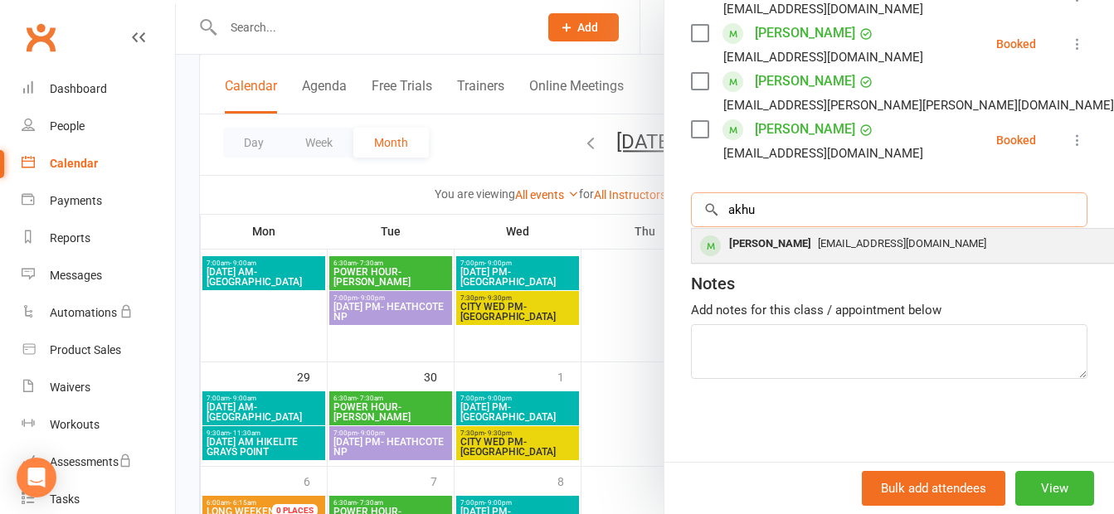
type input "akhu"
click at [774, 244] on div "[PERSON_NAME]" at bounding box center [769, 244] width 95 height 24
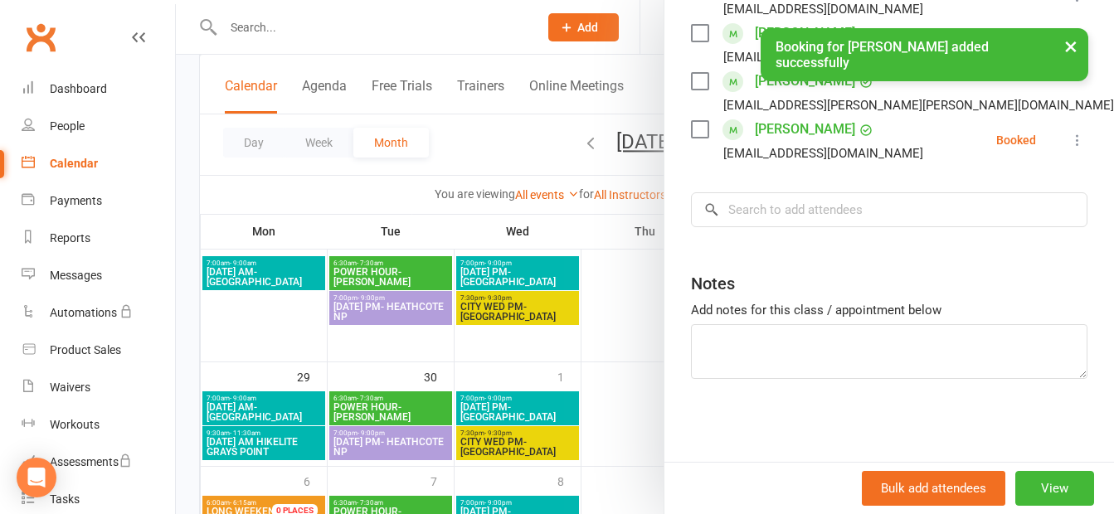
scroll to position [695, 0]
click at [632, 302] on div at bounding box center [645, 257] width 938 height 514
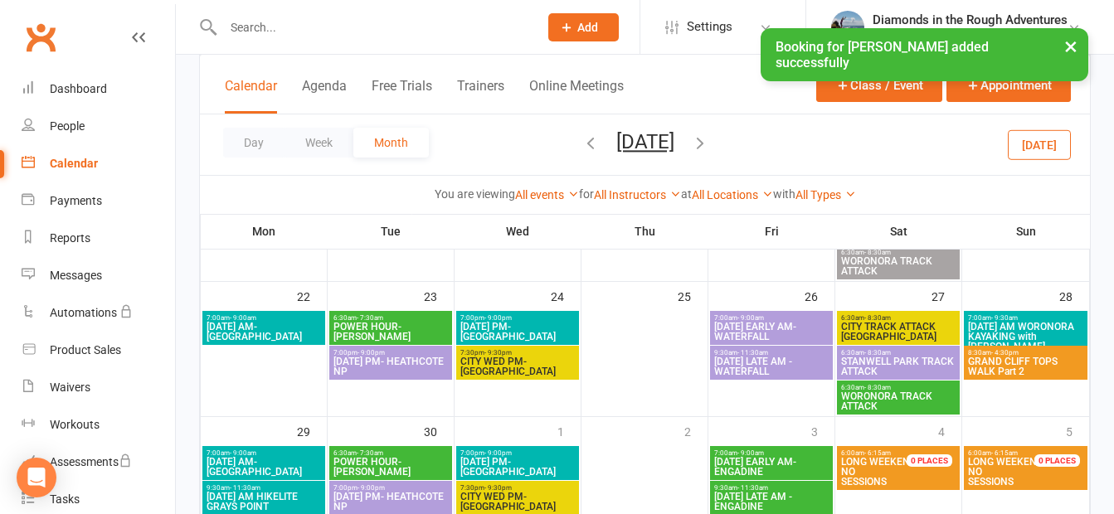
scroll to position [498, 0]
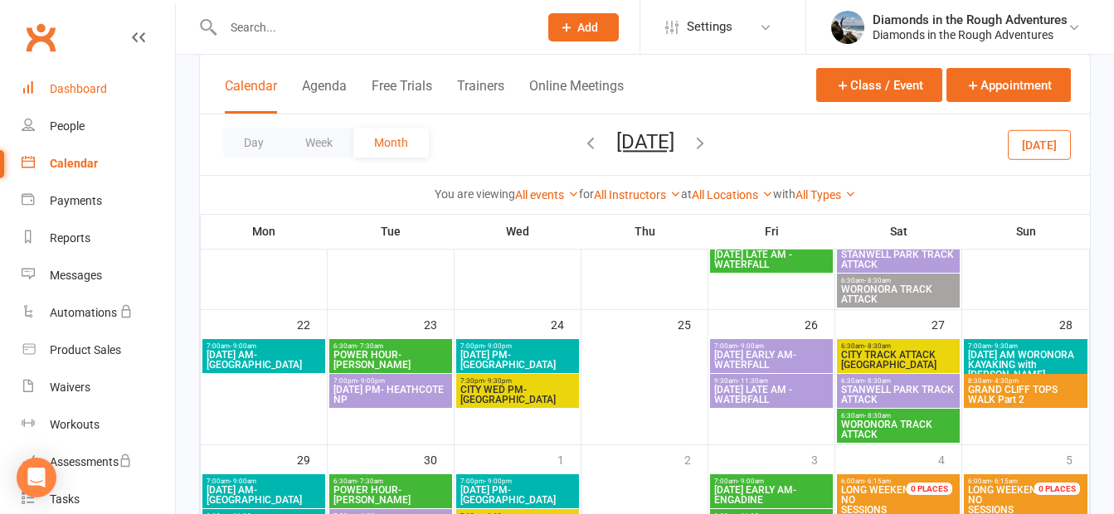
click at [98, 95] on div "Dashboard" at bounding box center [78, 88] width 57 height 13
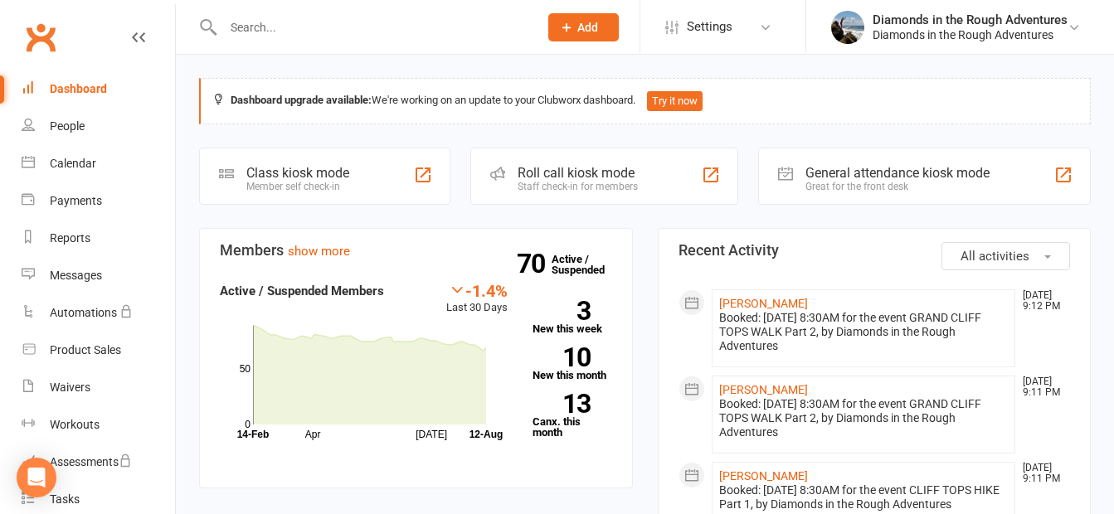
click at [89, 91] on div "Dashboard" at bounding box center [78, 88] width 57 height 13
